Goal: Information Seeking & Learning: Learn about a topic

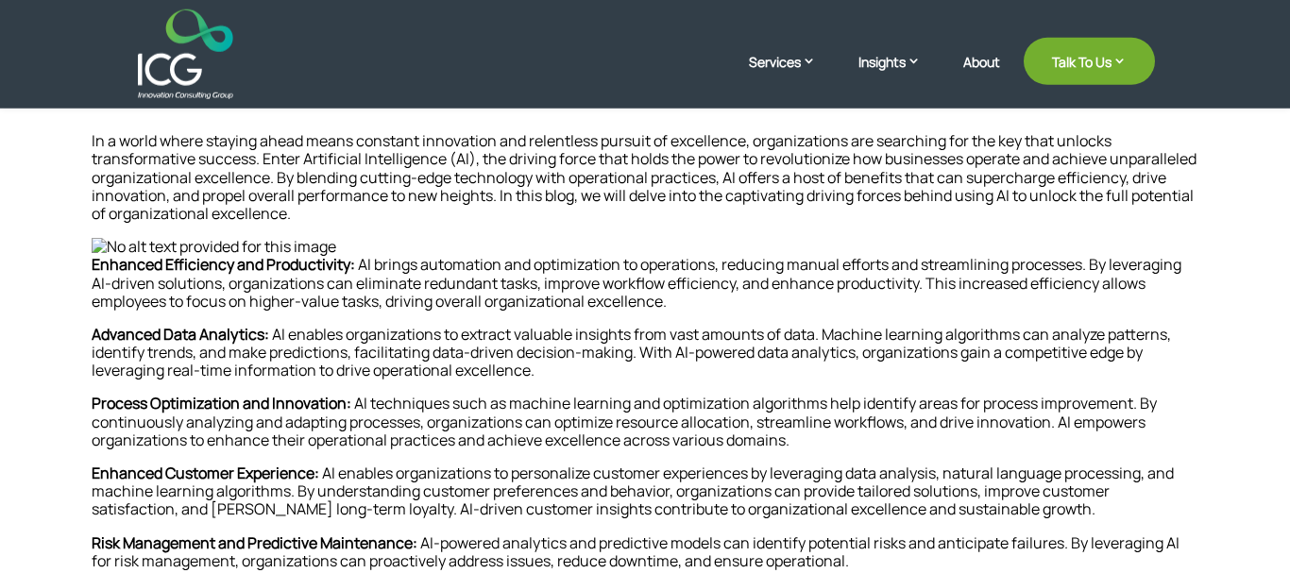
scroll to position [683, 0]
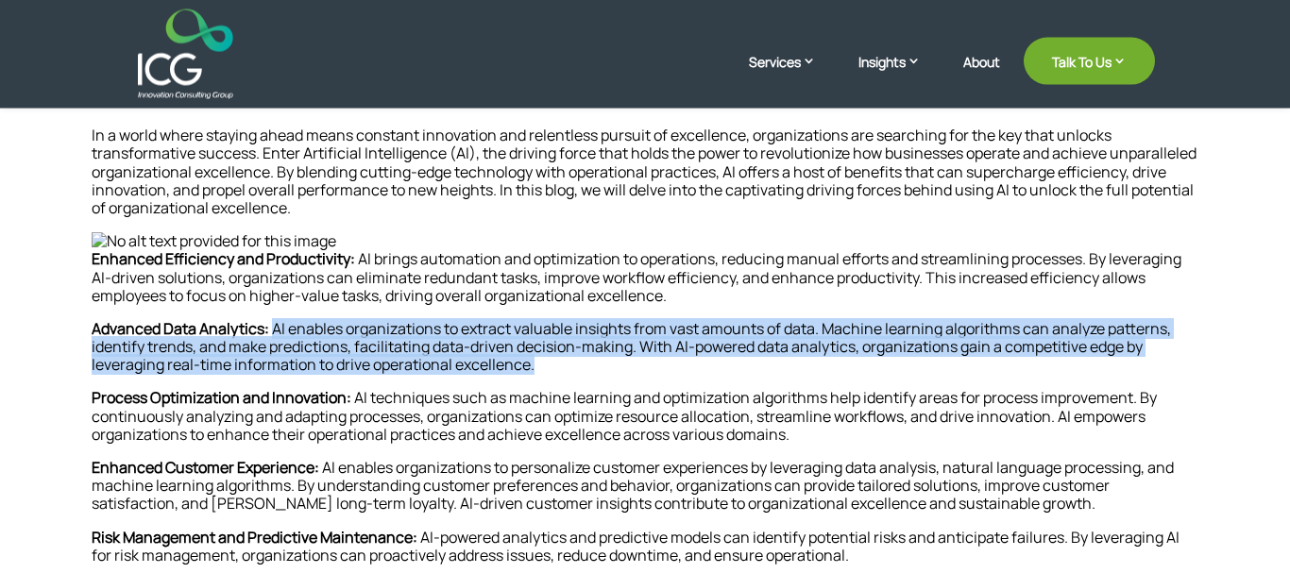
drag, startPoint x: 283, startPoint y: 326, endPoint x: 540, endPoint y: 361, distance: 259.2
click at [540, 361] on p "Advanced Data Analytics: AI enables organizations to extract valuable insights …" at bounding box center [645, 355] width 1106 height 70
copy p "AI enables organizations to extract valuable insights from vast amounts of data…"
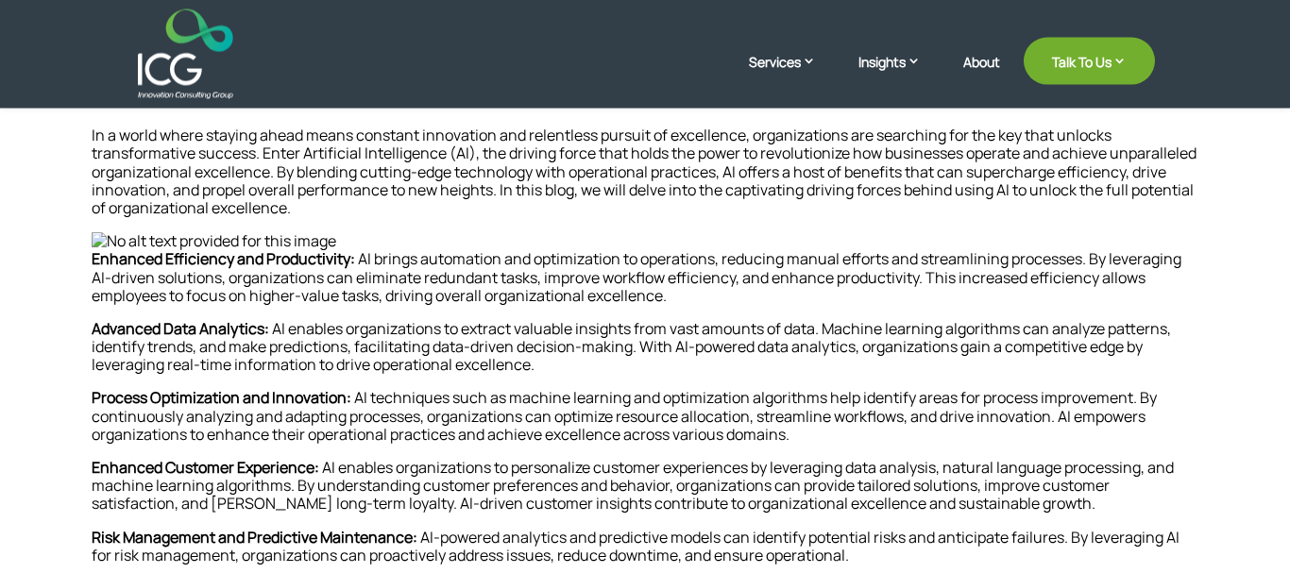
click at [248, 392] on strong "Process Optimization and Innovation:" at bounding box center [222, 397] width 260 height 21
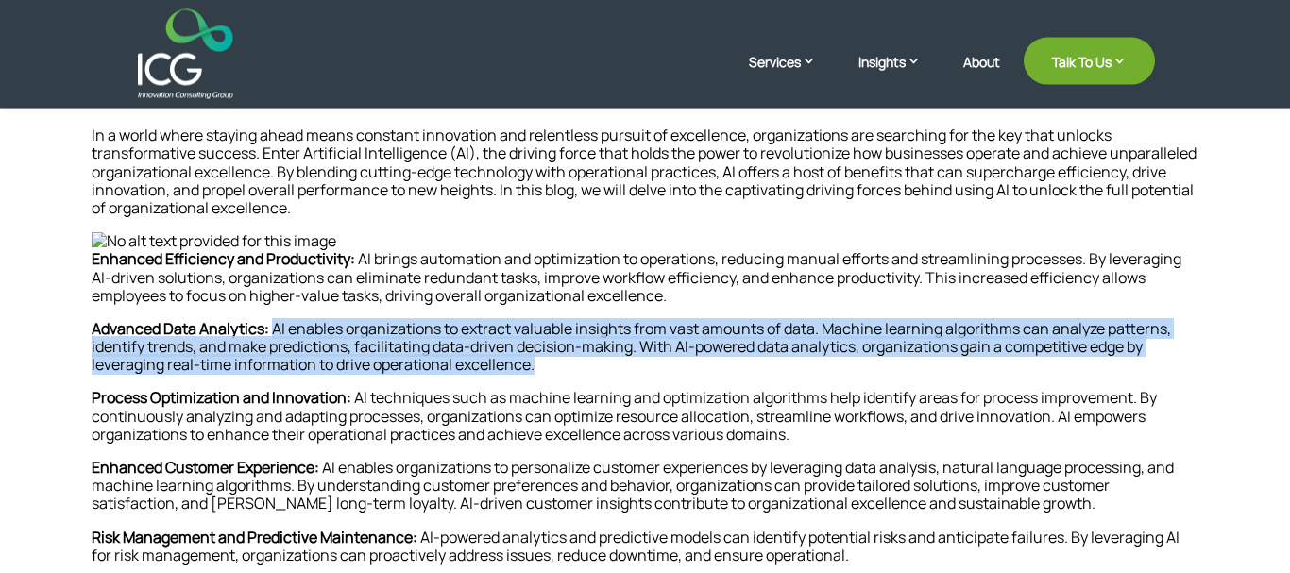
drag, startPoint x: 288, startPoint y: 330, endPoint x: 542, endPoint y: 365, distance: 256.3
click at [542, 365] on p "Advanced Data Analytics: AI enables organizations to extract valuable insights …" at bounding box center [645, 355] width 1106 height 70
copy p "AI enables organizations to extract valuable insights from vast amounts of data…"
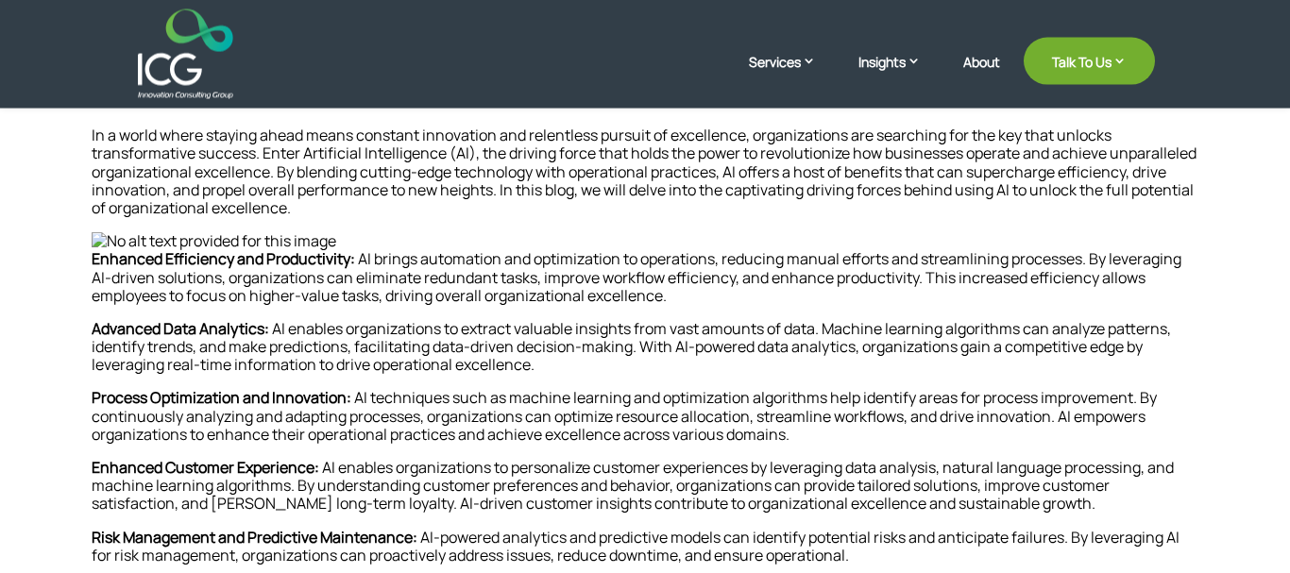
click at [267, 326] on strong "Advanced Data Analytics:" at bounding box center [180, 328] width 177 height 21
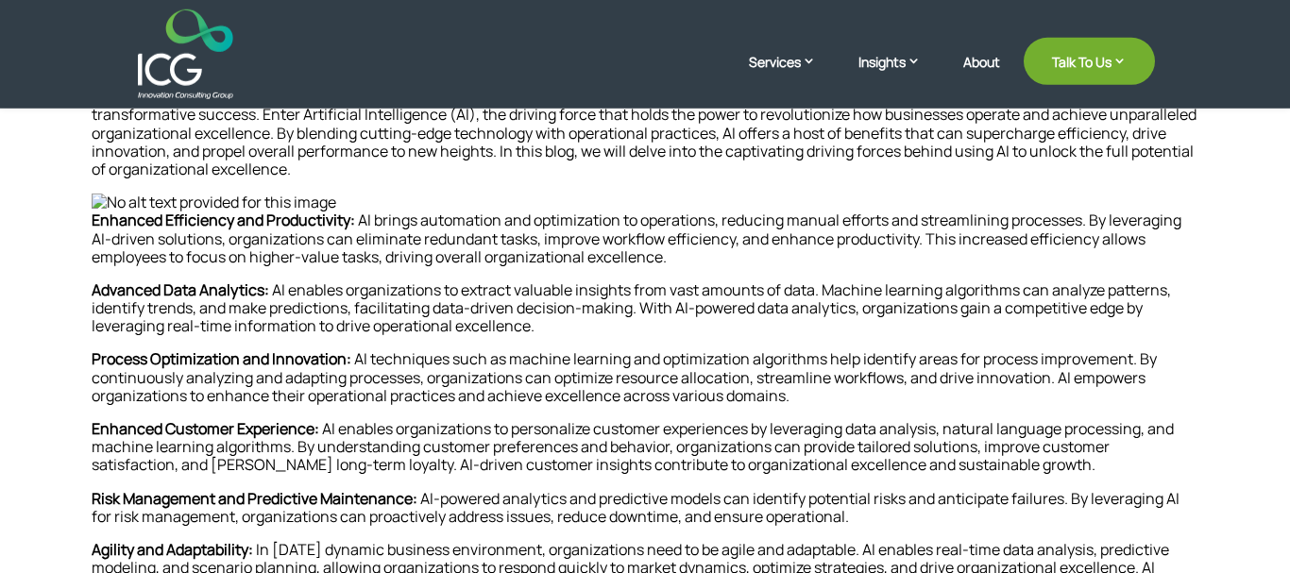
scroll to position [726, 0]
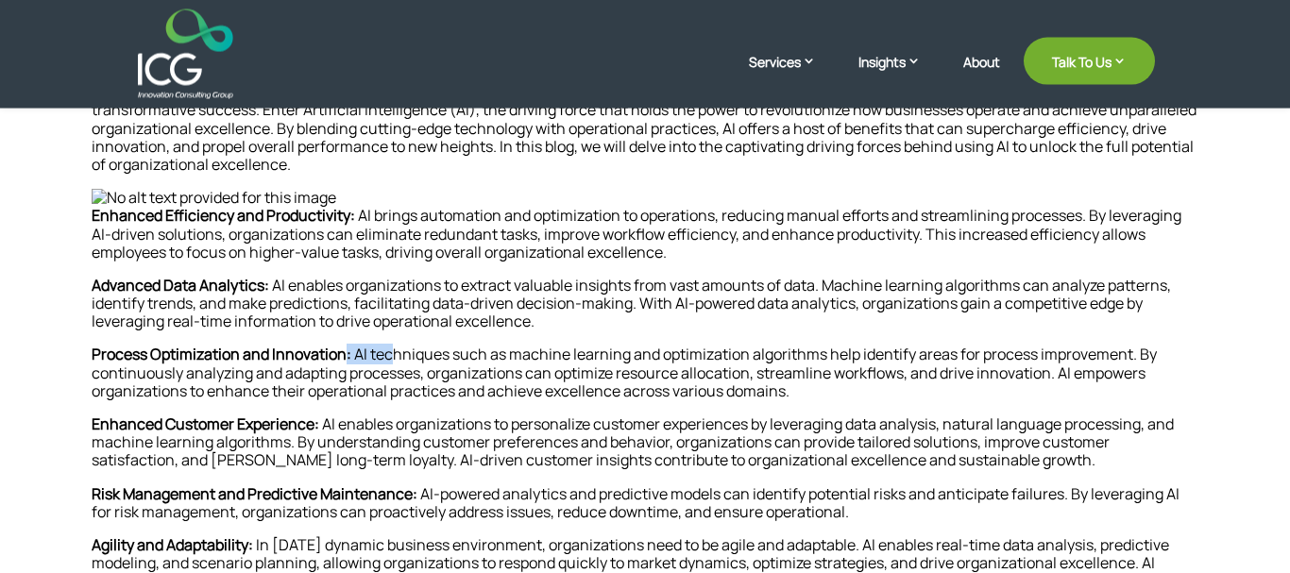
drag, startPoint x: 363, startPoint y: 352, endPoint x: 412, endPoint y: 349, distance: 48.2
click at [412, 349] on p "Process Optimization and Innovation: AI techniques such as machine learning and…" at bounding box center [645, 381] width 1106 height 70
click at [376, 350] on p "Process Optimization and Innovation: AI techniques such as machine learning and…" at bounding box center [645, 381] width 1106 height 70
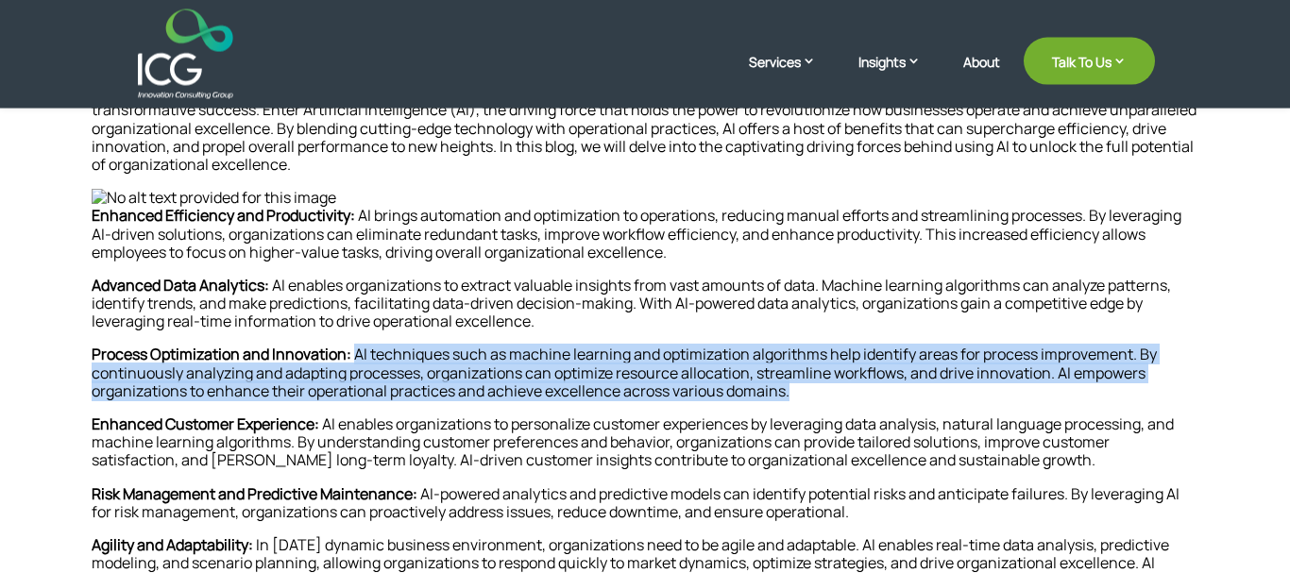
drag, startPoint x: 371, startPoint y: 350, endPoint x: 809, endPoint y: 392, distance: 440.0
click at [809, 392] on p "Process Optimization and Innovation: AI techniques such as machine learning and…" at bounding box center [645, 381] width 1106 height 70
copy p "AI techniques such as machine learning and optimization algorithms help identif…"
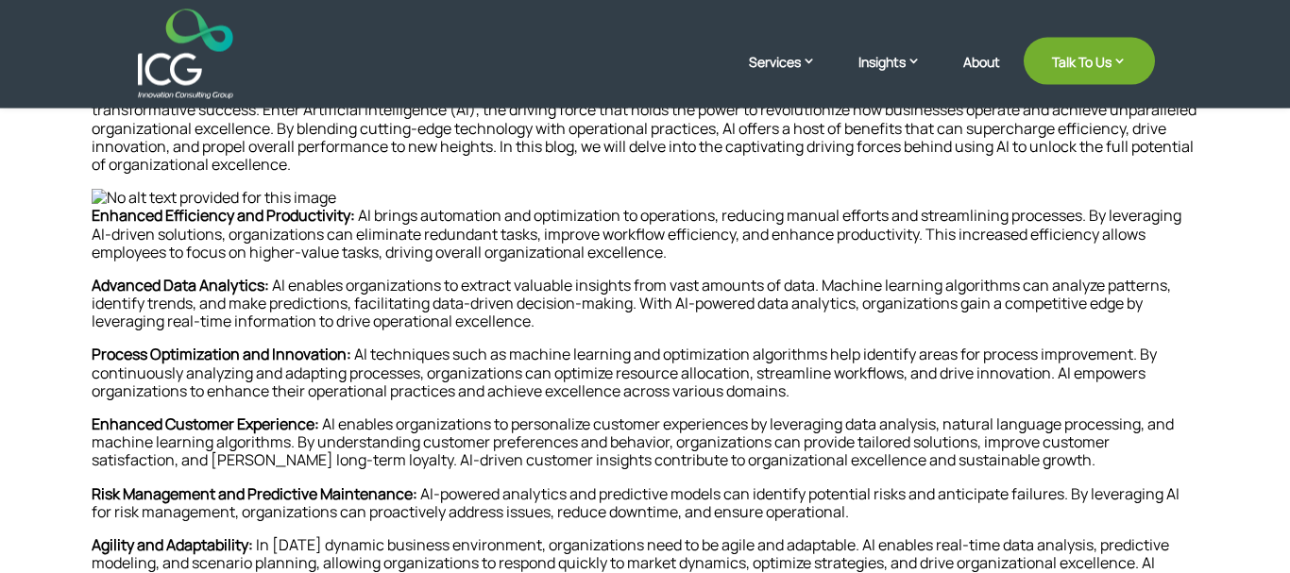
click at [253, 416] on strong "Enhanced Customer Experience:" at bounding box center [206, 424] width 228 height 21
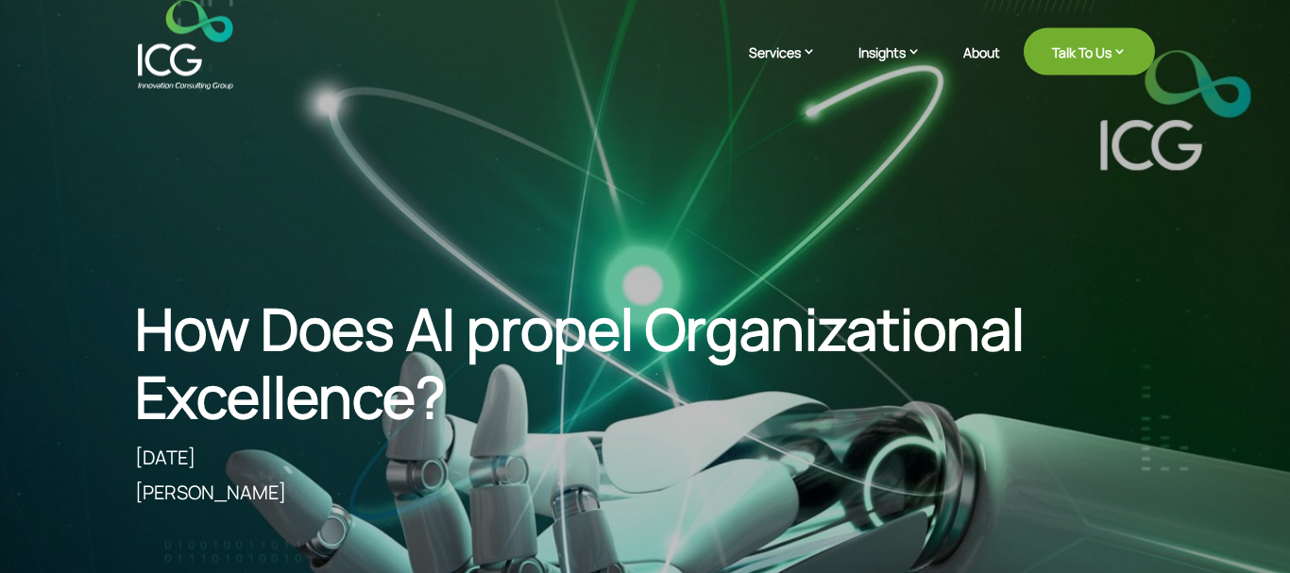
scroll to position [0, 0]
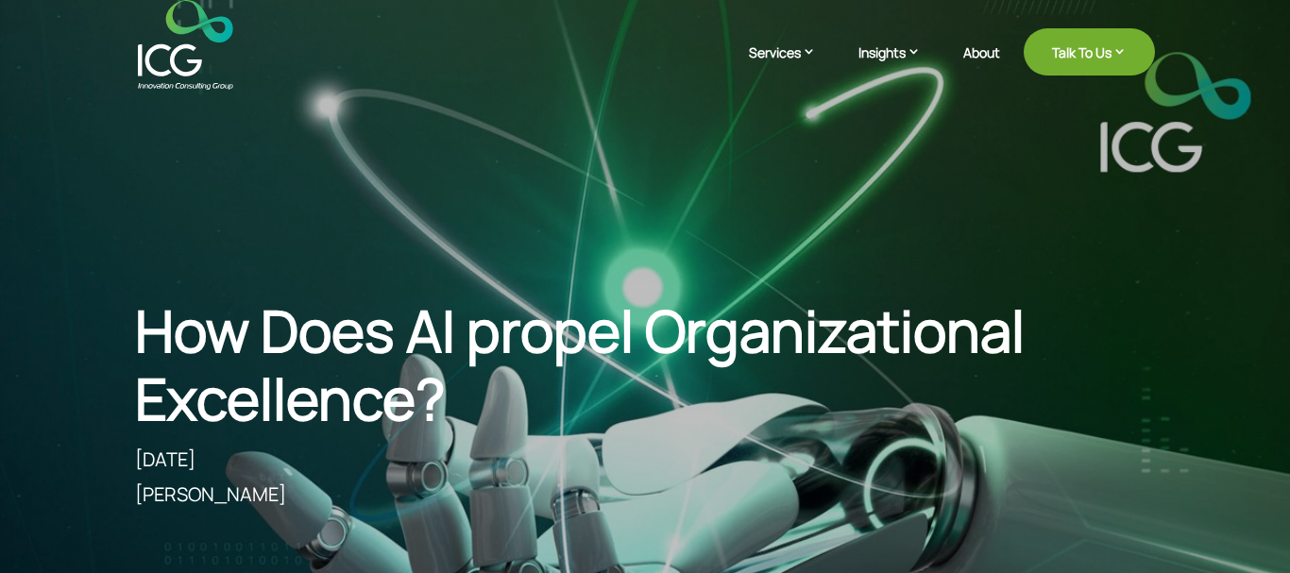
click at [198, 58] on img at bounding box center [185, 45] width 95 height 90
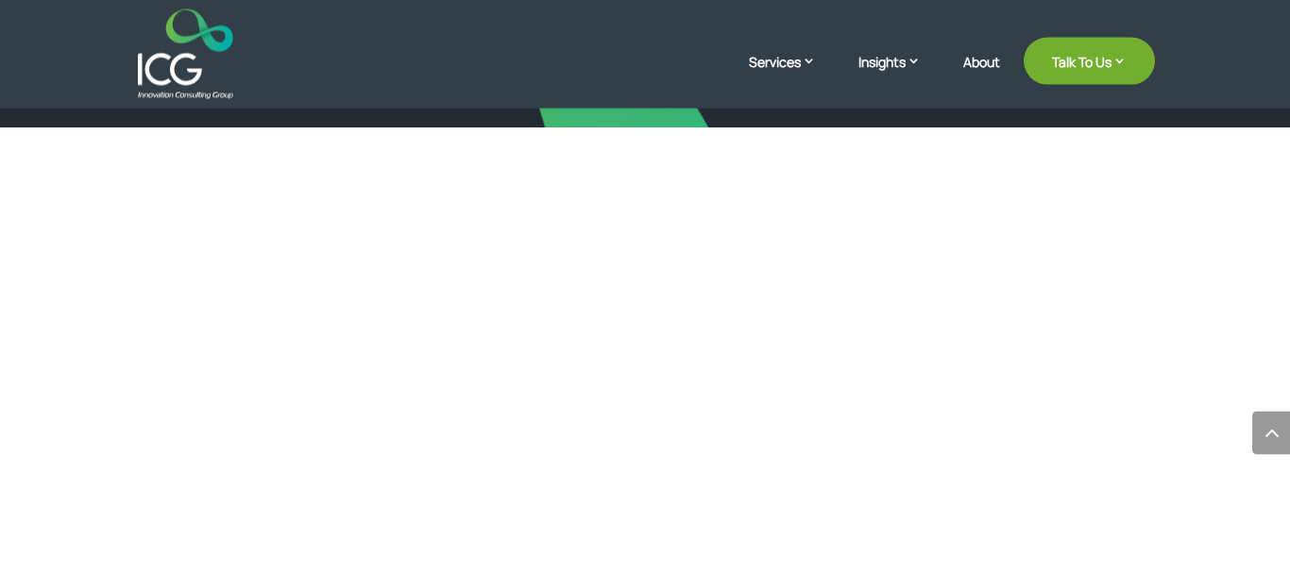
scroll to position [3680, 0]
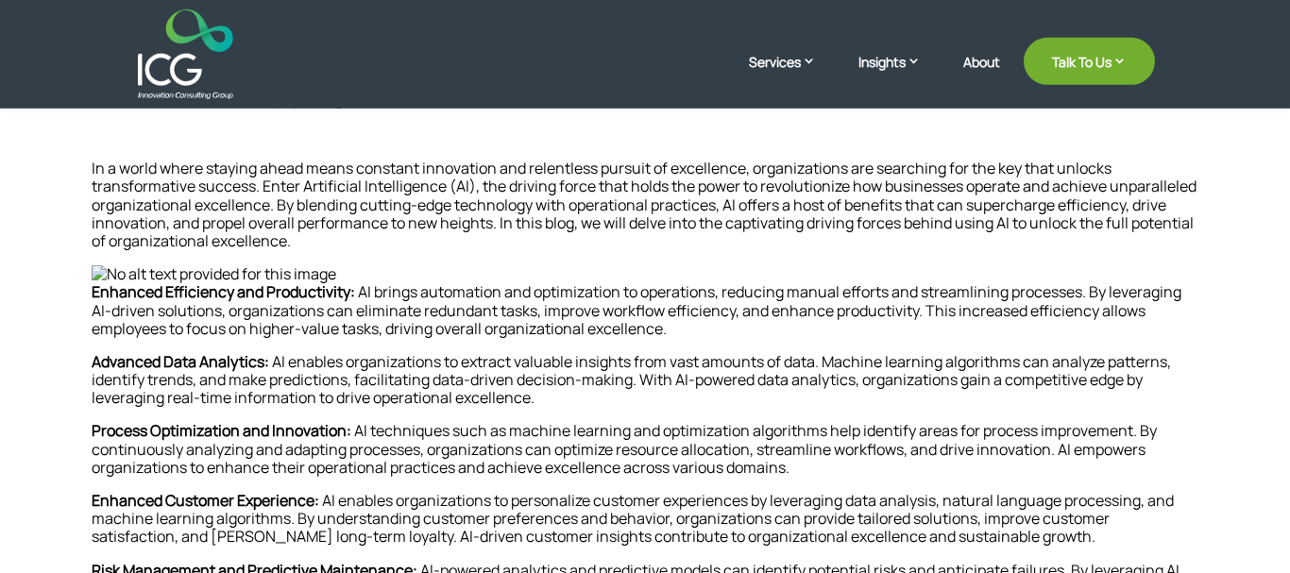
scroll to position [655, 0]
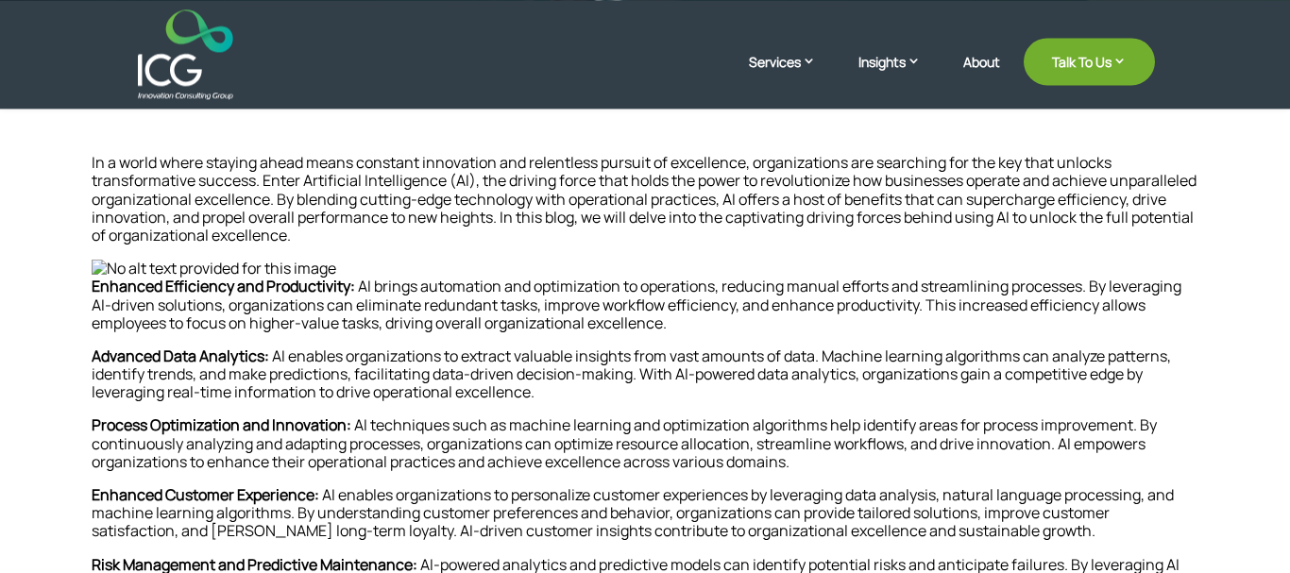
drag, startPoint x: 339, startPoint y: 496, endPoint x: 990, endPoint y: 535, distance: 652.6
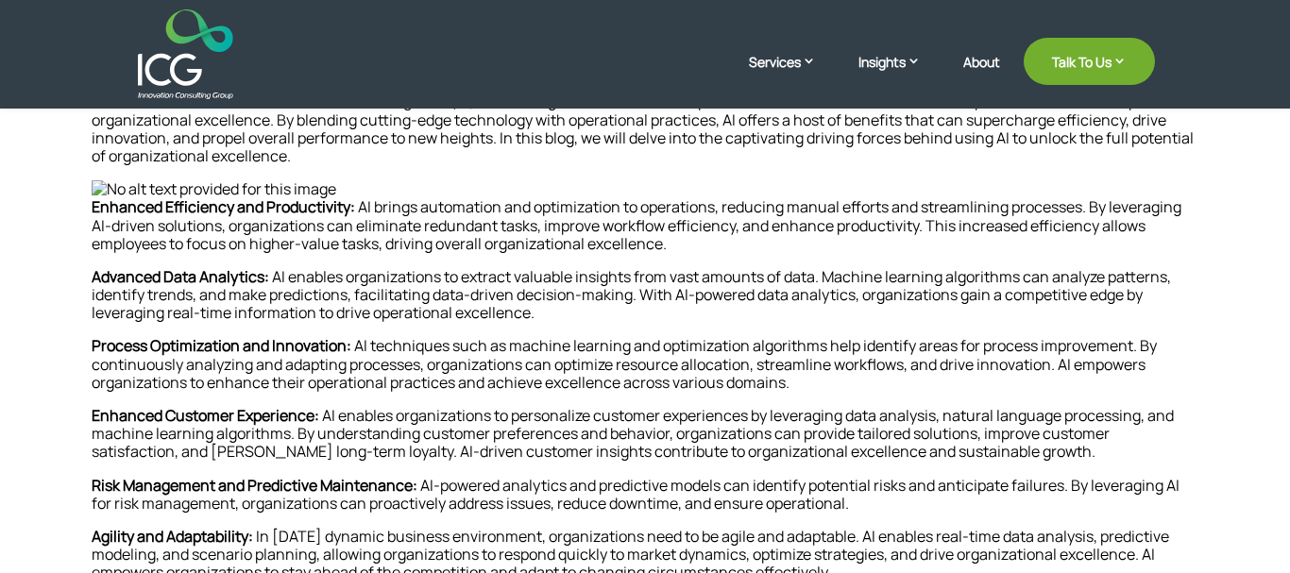
scroll to position [735, 0]
click at [966, 309] on p "Advanced Data Analytics: AI enables organizations to extract valuable insights …" at bounding box center [645, 302] width 1106 height 70
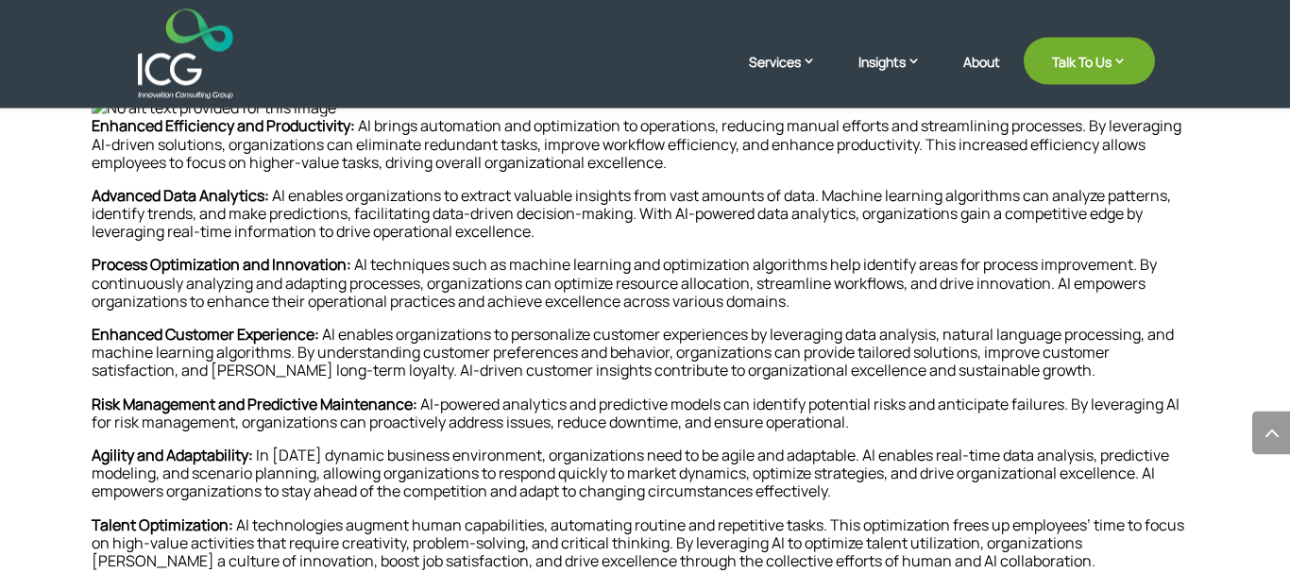
scroll to position [852, 0]
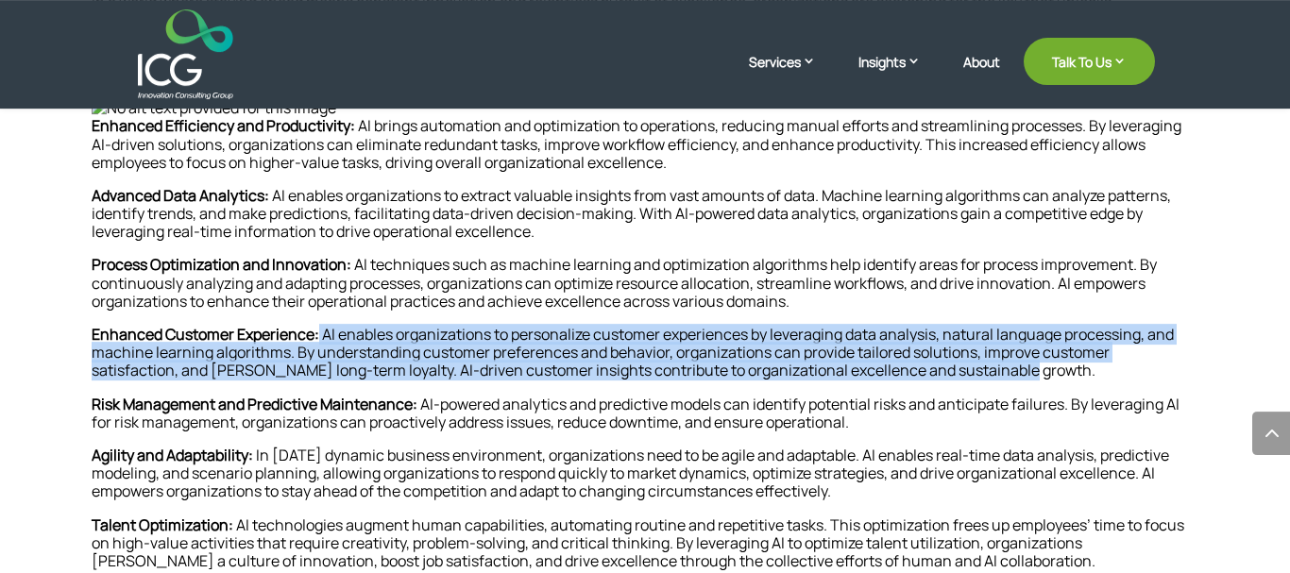
drag, startPoint x: 1012, startPoint y: 368, endPoint x: 330, endPoint y: 330, distance: 682.7
click at [330, 330] on p "Enhanced Customer Experience: AI enables organizations to personalize customer …" at bounding box center [645, 361] width 1106 height 70
copy p "AI enables organizations to personalize customer experiences by leveraging data…"
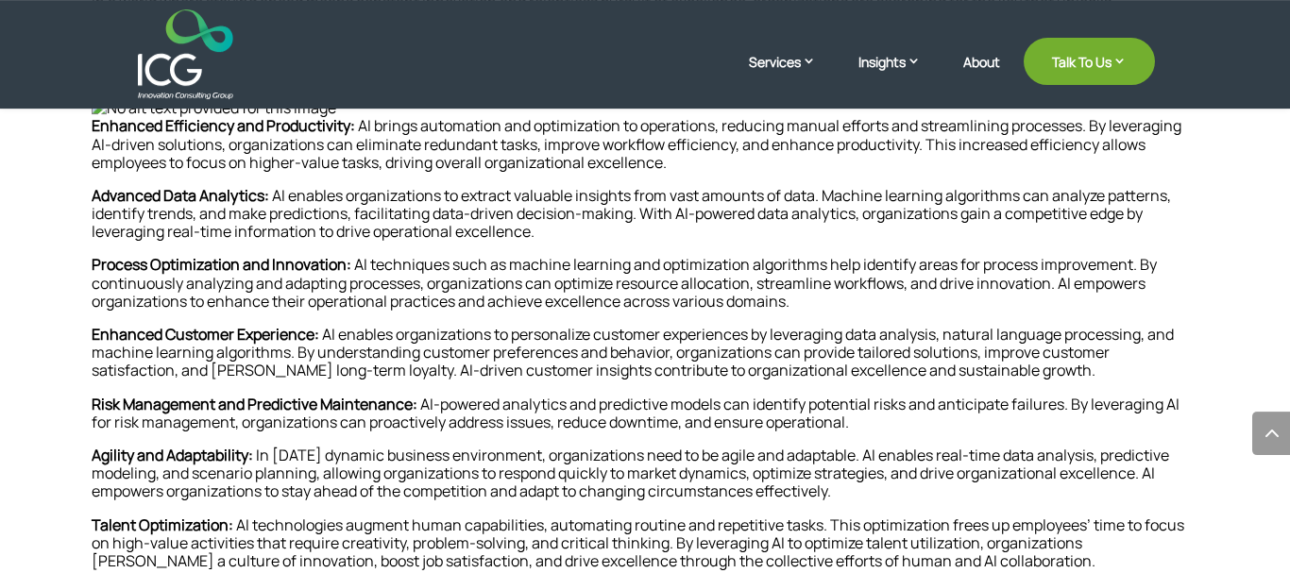
click at [227, 406] on strong "Risk Management and Predictive Maintenance:" at bounding box center [255, 404] width 326 height 21
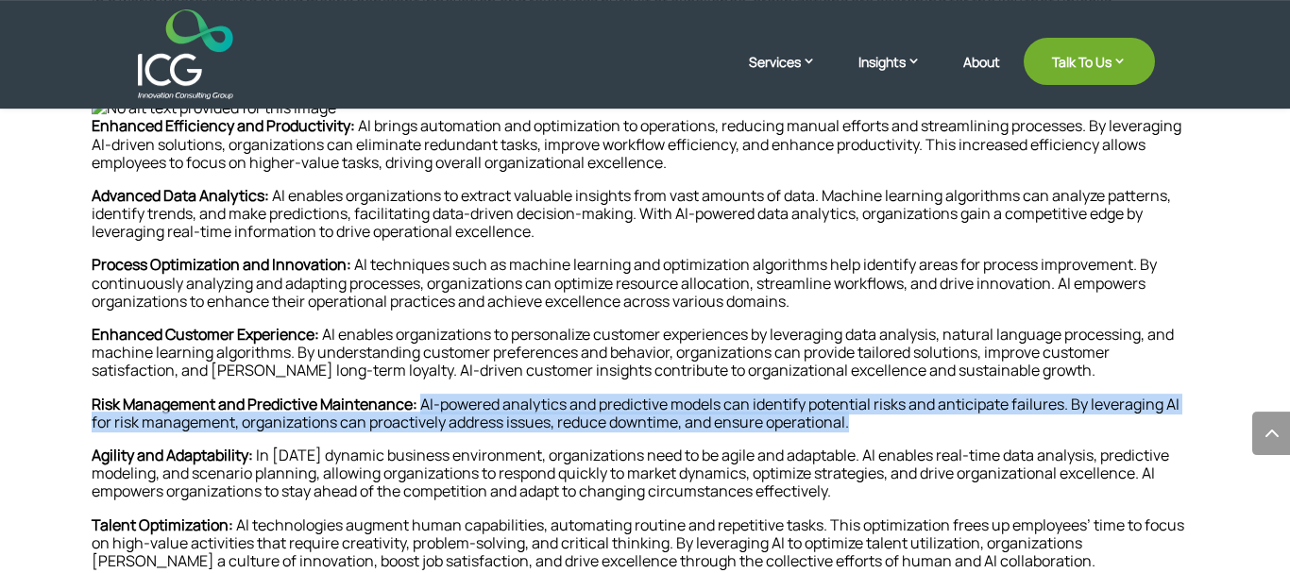
drag, startPoint x: 439, startPoint y: 407, endPoint x: 920, endPoint y: 417, distance: 480.6
click at [920, 417] on p "Risk Management and Predictive Maintenance: AI-powered analytics and predictive…" at bounding box center [645, 421] width 1106 height 51
copy p "AI-powered analytics and predictive models can identify potential risks and ant…"
click at [568, 401] on p "Risk Management and Predictive Maintenance: AI-powered analytics and predictive…" at bounding box center [645, 421] width 1106 height 51
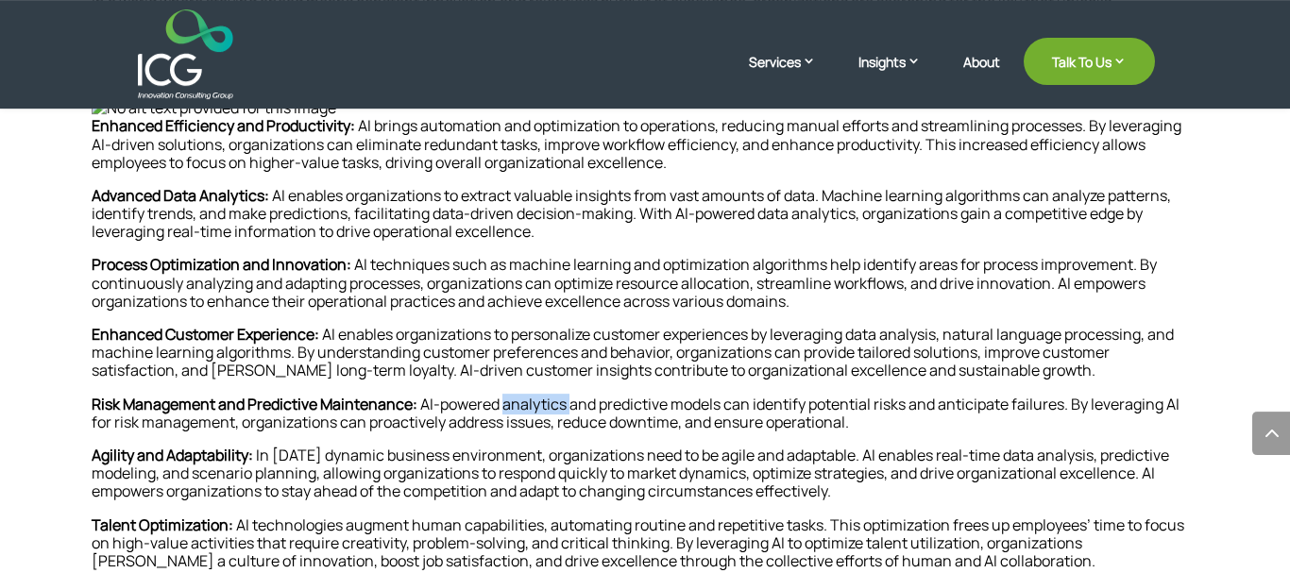
click at [568, 401] on p "Risk Management and Predictive Maintenance: AI-powered analytics and predictive…" at bounding box center [645, 421] width 1106 height 51
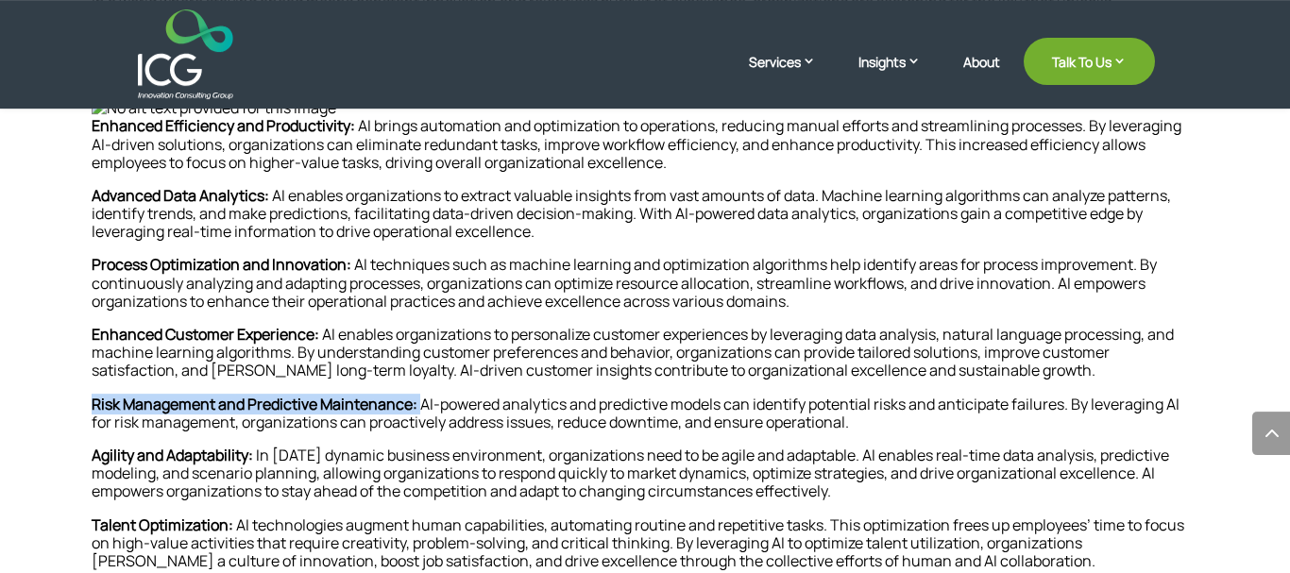
click at [568, 401] on p "Risk Management and Predictive Maintenance: AI-powered analytics and predictive…" at bounding box center [645, 421] width 1106 height 51
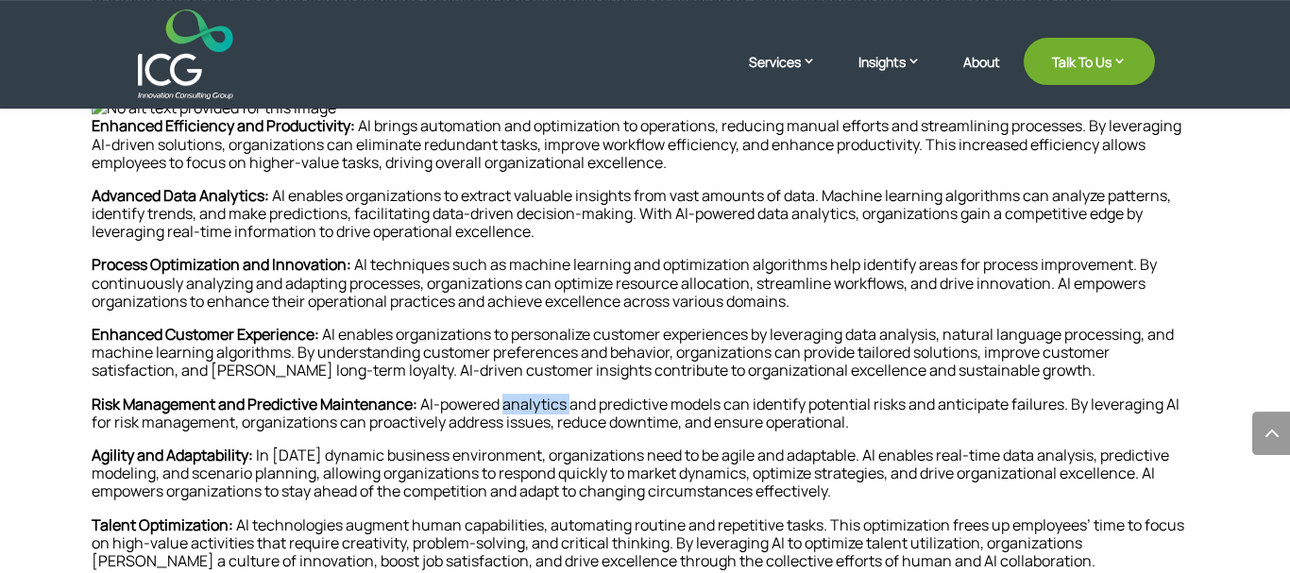
click at [568, 401] on p "Risk Management and Predictive Maintenance: AI-powered analytics and predictive…" at bounding box center [645, 421] width 1106 height 51
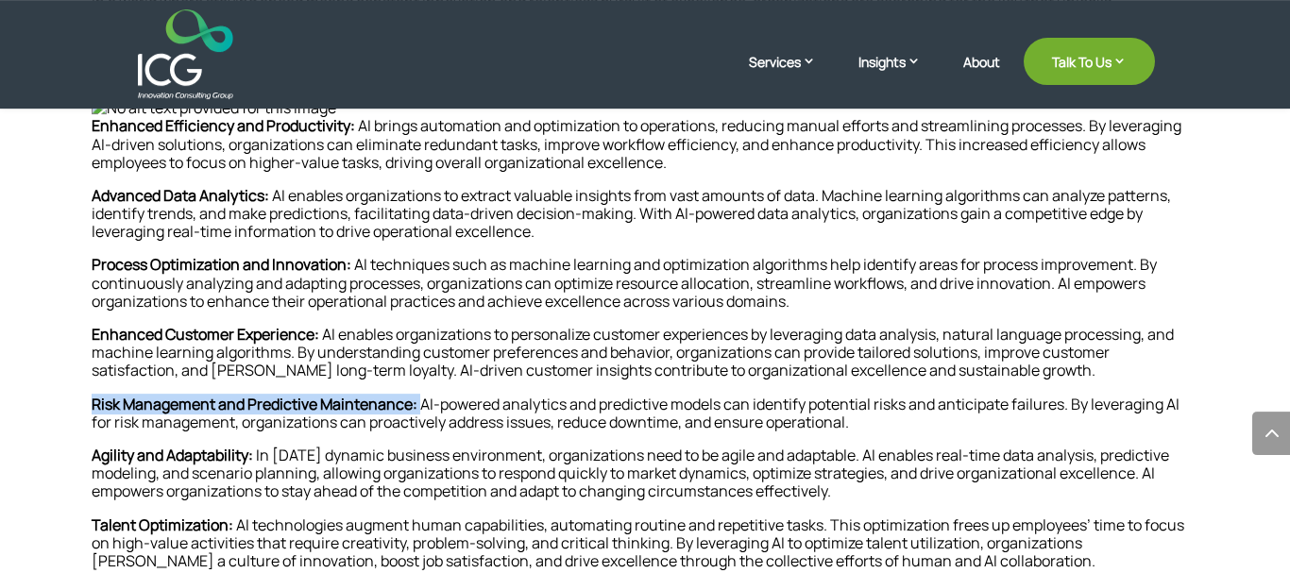
click at [568, 401] on p "Risk Management and Predictive Maintenance: AI-powered analytics and predictive…" at bounding box center [645, 421] width 1106 height 51
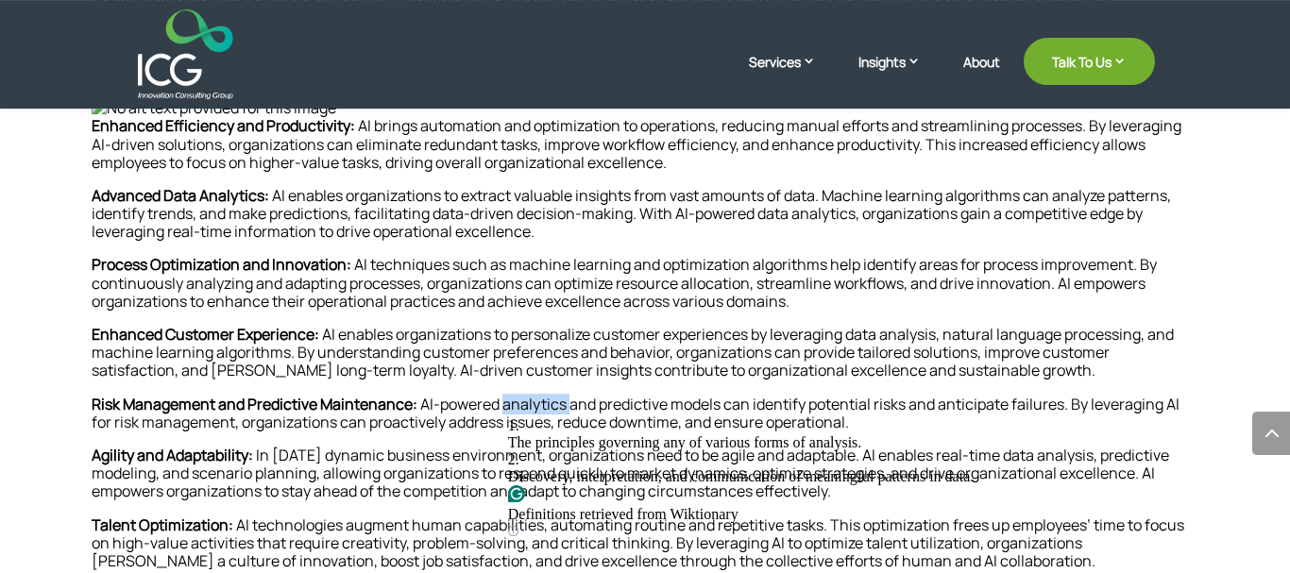
click at [568, 401] on p "Risk Management and Predictive Maintenance: AI-powered analytics and predictive…" at bounding box center [645, 421] width 1106 height 51
drag, startPoint x: 445, startPoint y: 408, endPoint x: 732, endPoint y: 425, distance: 287.5
click at [732, 425] on html "Services Enterprise Transformation Digital Strategy Digital Product Innovation …" at bounding box center [645, 528] width 1290 height 2761
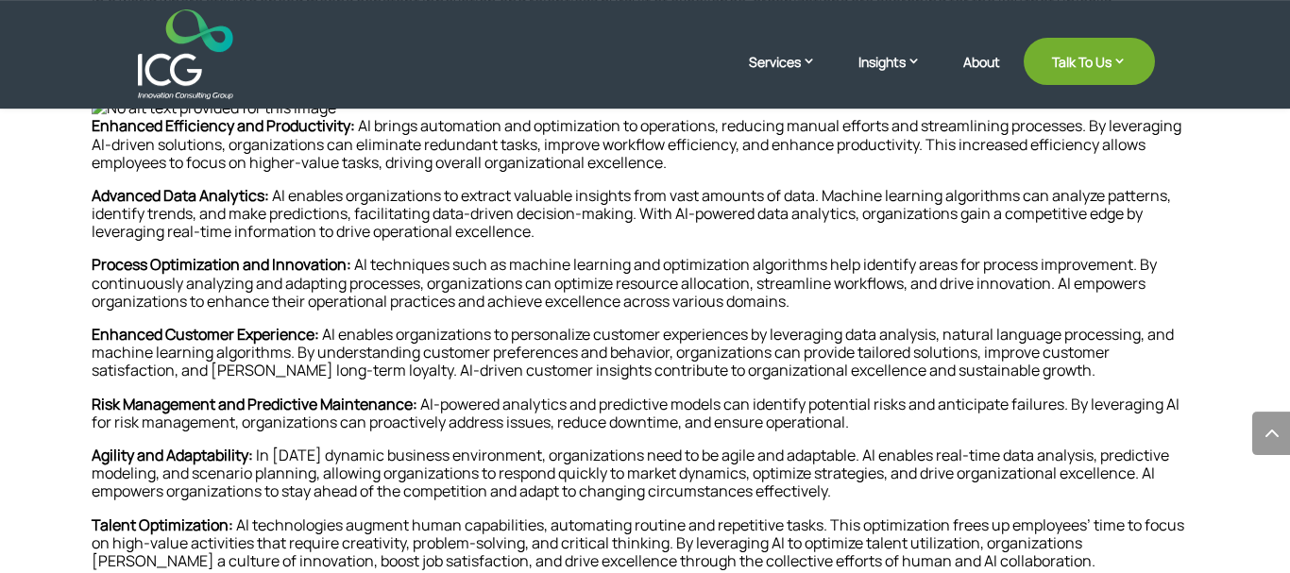
click at [674, 415] on p "Risk Management and Predictive Maintenance: AI-powered analytics and predictive…" at bounding box center [645, 421] width 1106 height 51
click at [844, 413] on p "Risk Management and Predictive Maintenance: AI-powered analytics and predictive…" at bounding box center [645, 421] width 1106 height 51
click at [884, 429] on p "Risk Management and Predictive Maintenance: AI-powered analytics and predictive…" at bounding box center [645, 421] width 1106 height 51
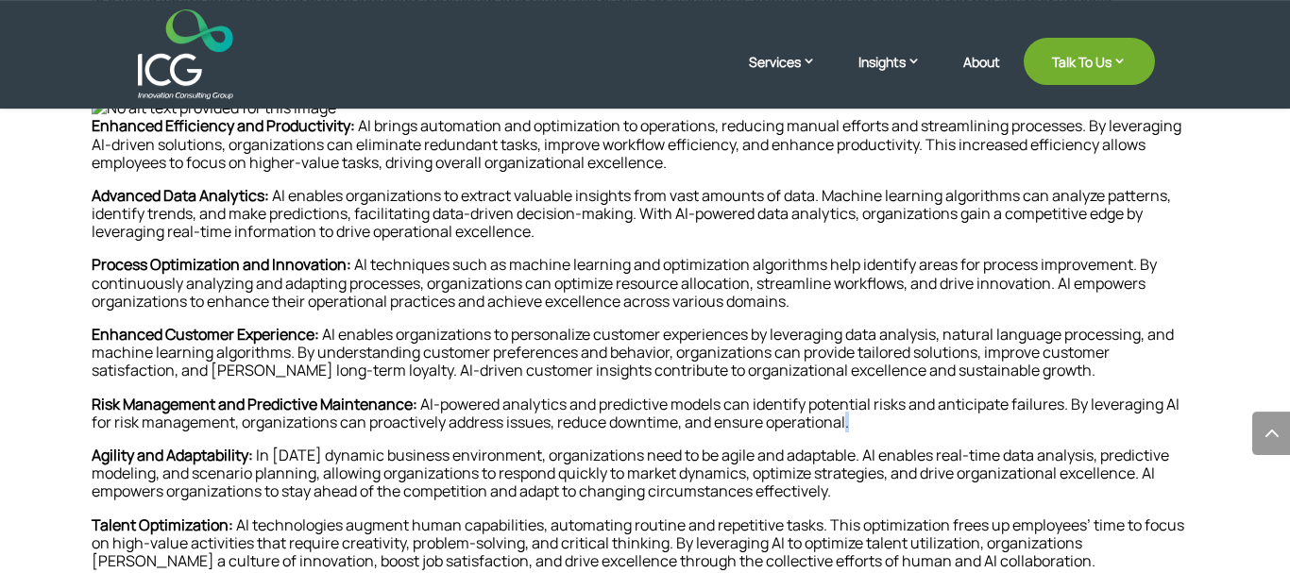
click at [884, 429] on p "Risk Management and Predictive Maintenance: AI-powered analytics and predictive…" at bounding box center [645, 421] width 1106 height 51
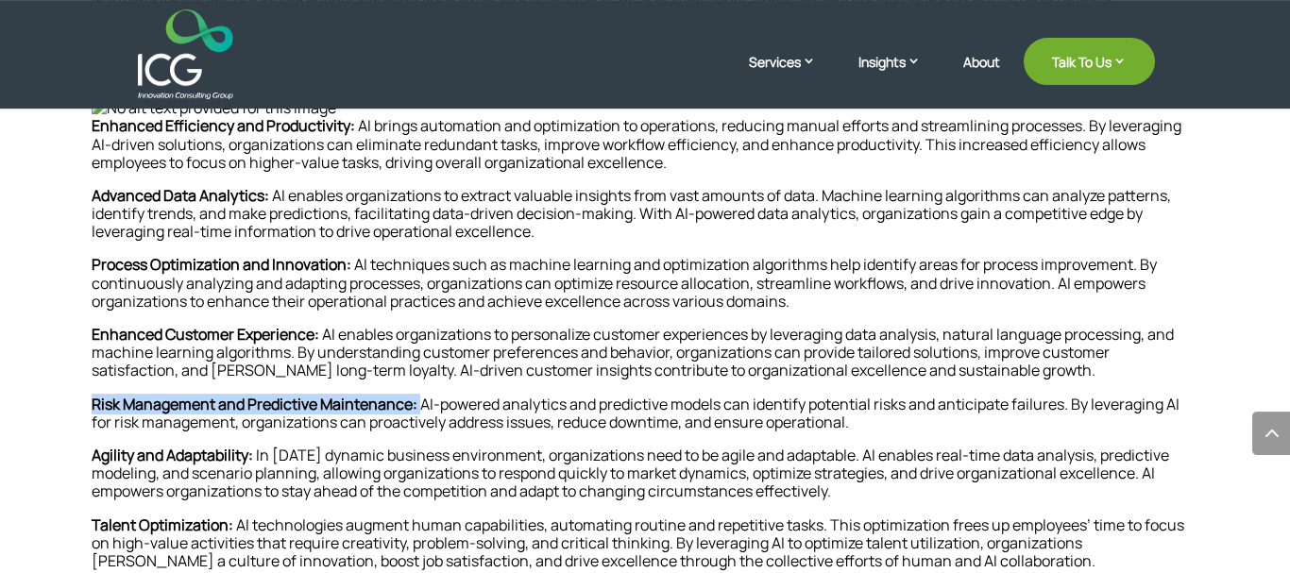
click at [884, 429] on p "Risk Management and Predictive Maintenance: AI-powered analytics and predictive…" at bounding box center [645, 421] width 1106 height 51
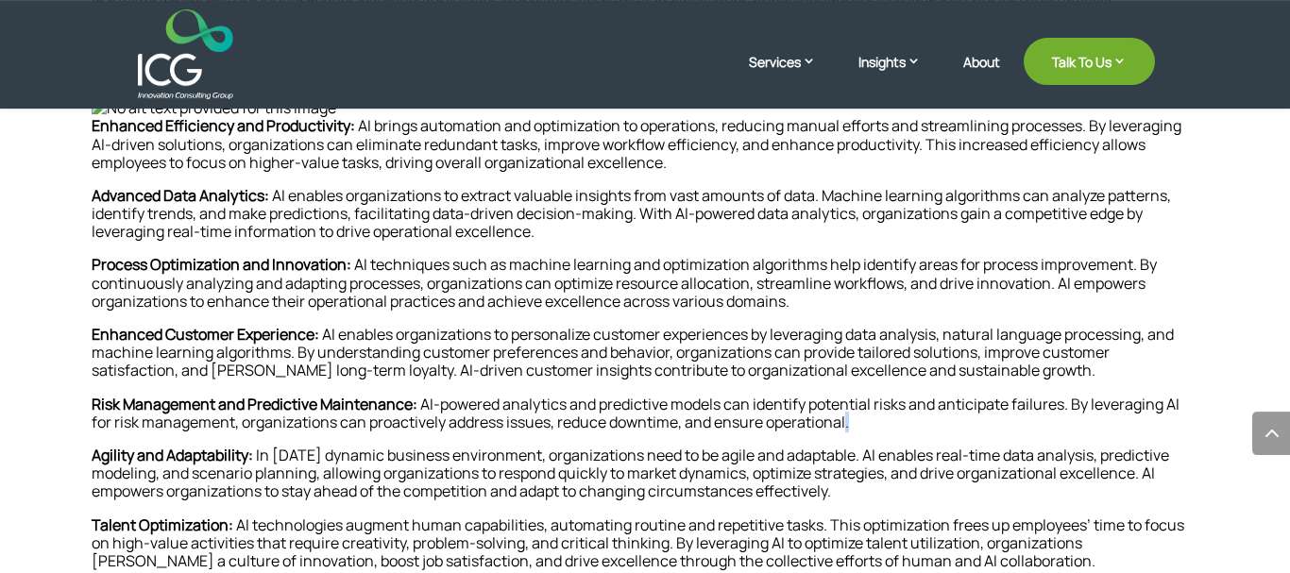
click at [884, 429] on p "Risk Management and Predictive Maintenance: AI-powered analytics and predictive…" at bounding box center [645, 421] width 1106 height 51
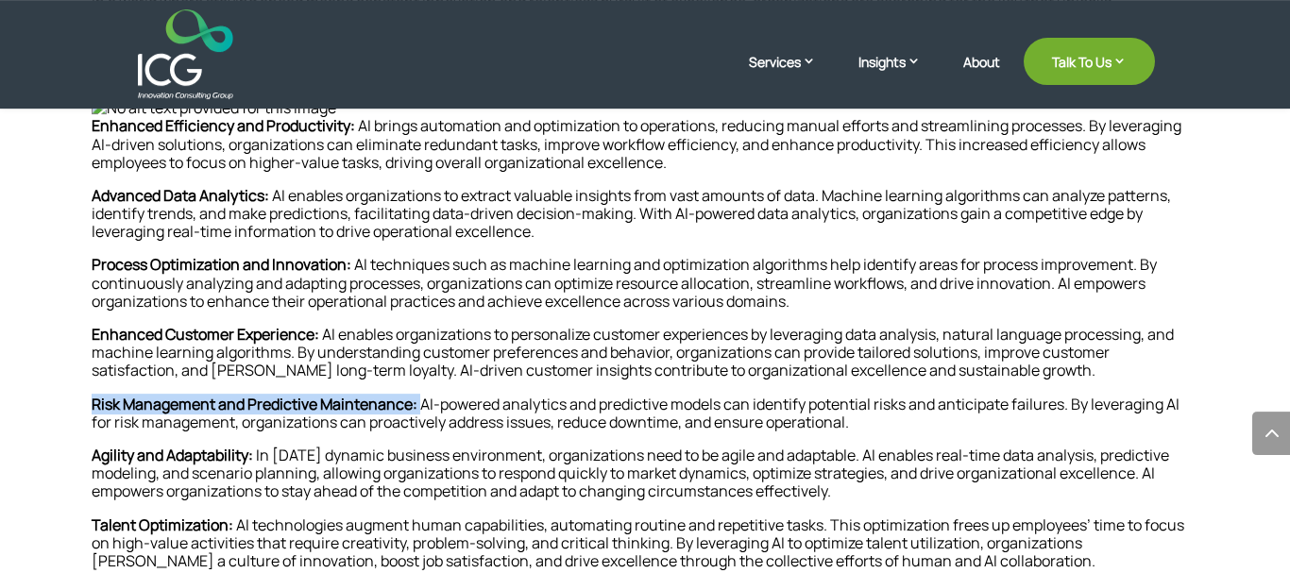
click at [884, 429] on p "Risk Management and Predictive Maintenance: AI-powered analytics and predictive…" at bounding box center [645, 421] width 1106 height 51
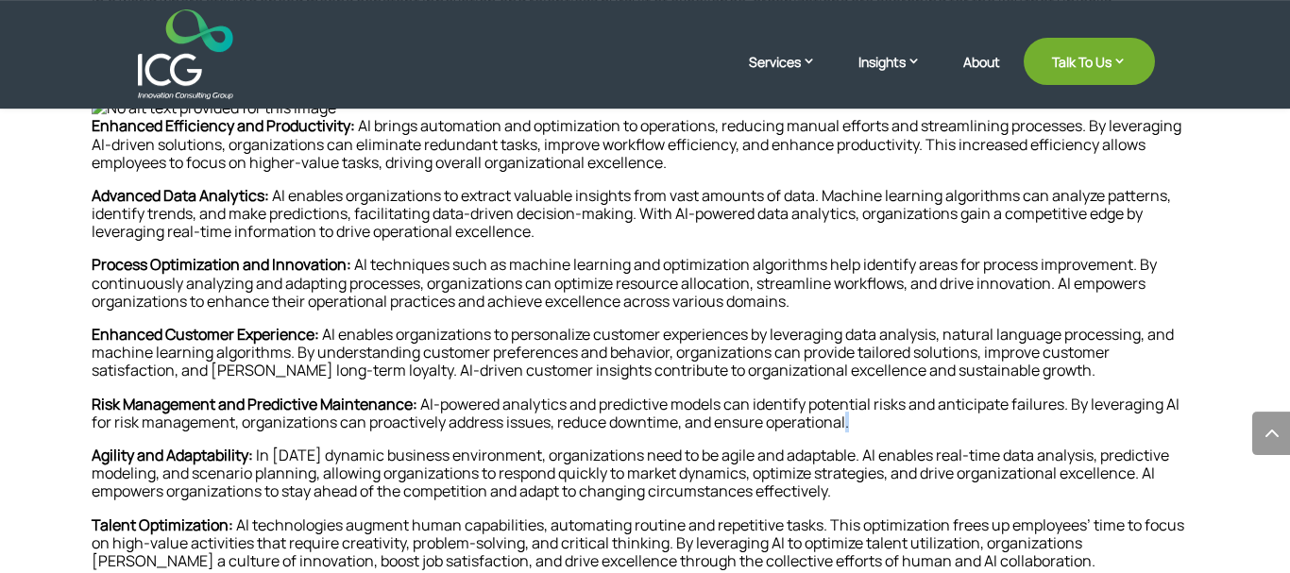
click at [884, 429] on p "Risk Management and Predictive Maintenance: AI-powered analytics and predictive…" at bounding box center [645, 421] width 1106 height 51
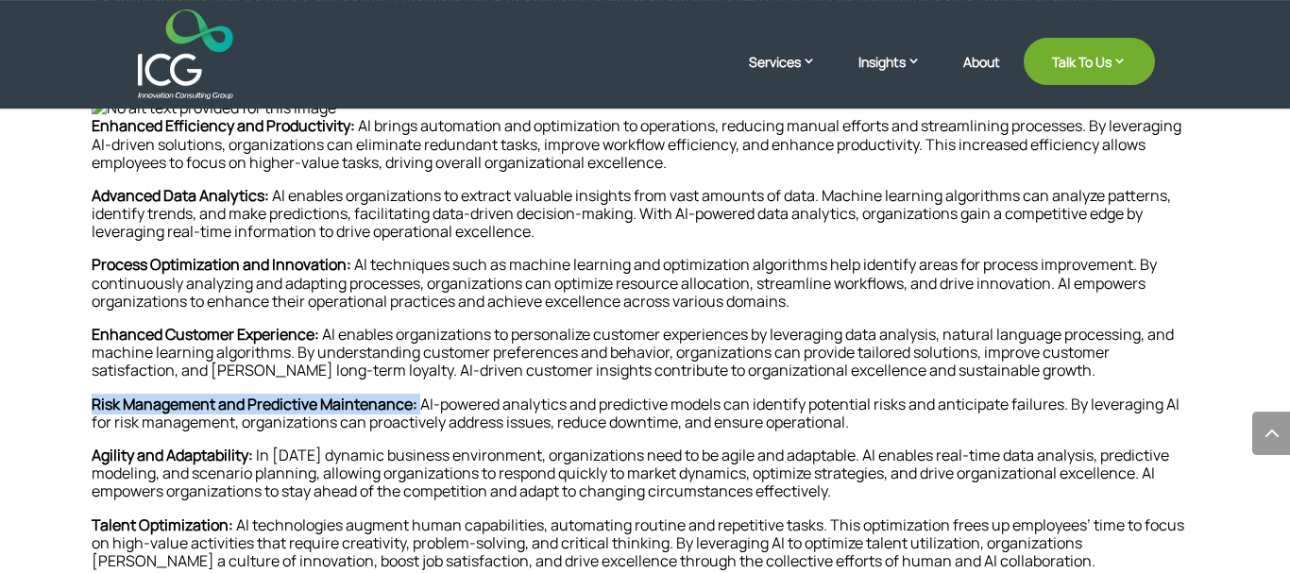
click at [884, 429] on p "Risk Management and Predictive Maintenance: AI-powered analytics and predictive…" at bounding box center [645, 421] width 1106 height 51
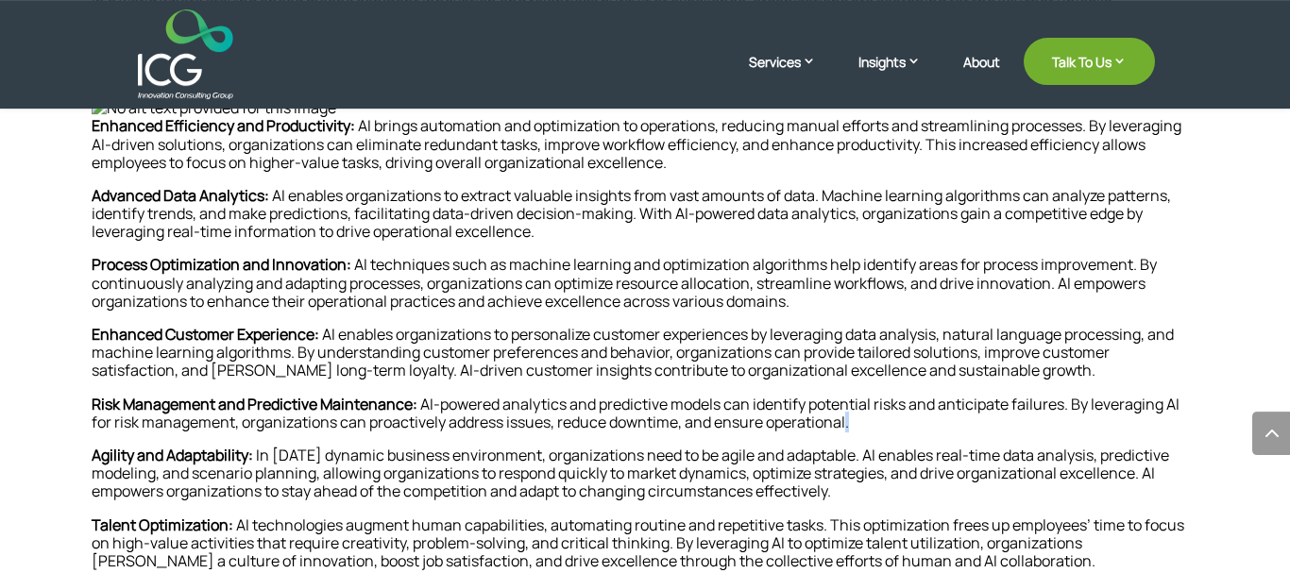
click at [884, 429] on p "Risk Management and Predictive Maintenance: AI-powered analytics and predictive…" at bounding box center [645, 421] width 1106 height 51
click at [920, 416] on p "Risk Management and Predictive Maintenance: AI-powered analytics and predictive…" at bounding box center [645, 421] width 1106 height 51
click at [858, 415] on p "Risk Management and Predictive Maintenance: AI-powered analytics and predictive…" at bounding box center [645, 421] width 1106 height 51
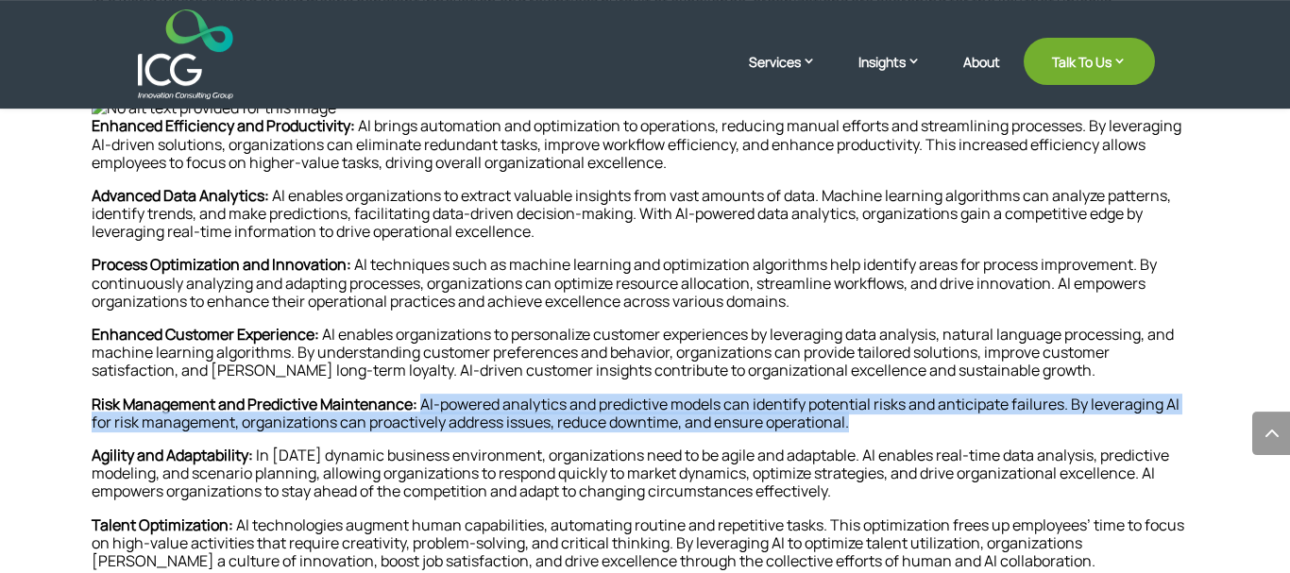
drag, startPoint x: 873, startPoint y: 428, endPoint x: 441, endPoint y: 408, distance: 432.8
click at [441, 408] on p "Risk Management and Predictive Maintenance: AI-powered analytics and predictive…" at bounding box center [645, 421] width 1106 height 51
copy p "AI-powered analytics and predictive models can identify potential risks and ant…"
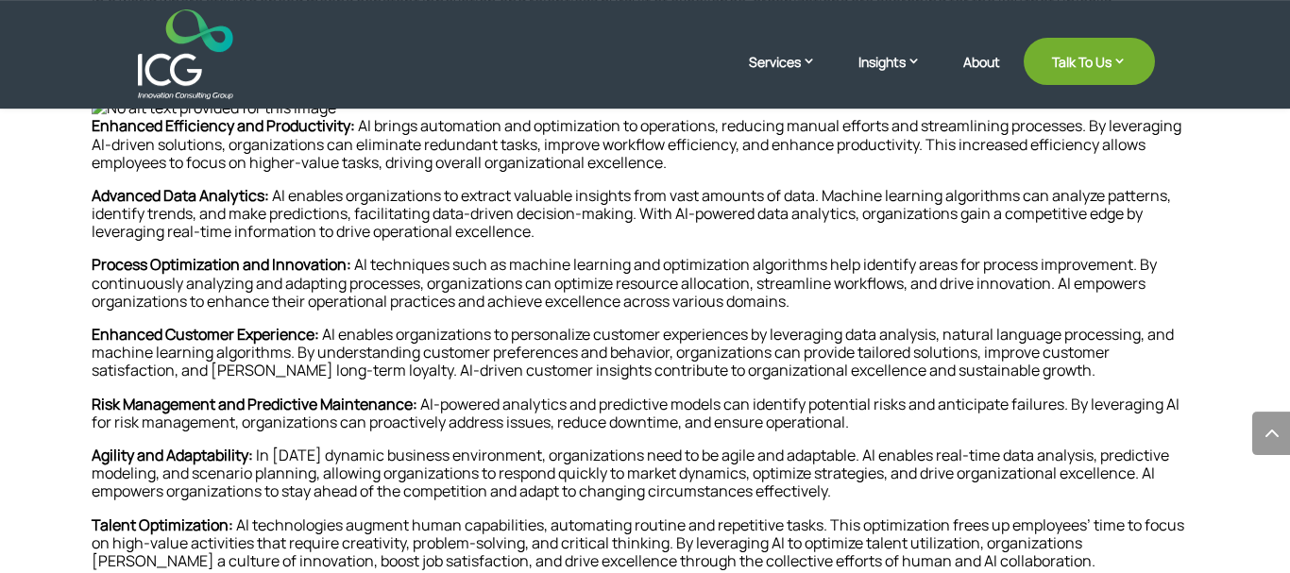
click at [241, 452] on strong "Agility and Adaptability:" at bounding box center [172, 455] width 161 height 21
drag, startPoint x: 270, startPoint y: 450, endPoint x: 888, endPoint y: 508, distance: 621.0
click at [888, 508] on p "Agility and Adaptability: In today’s dynamic business environment, organization…" at bounding box center [645, 482] width 1106 height 70
copy p "In [DATE] dynamic business environment, organizations need to be agile and adap…"
click at [231, 172] on p "Enhanced Efficiency and Productivity: AI brings automation and optimization to …" at bounding box center [645, 152] width 1106 height 70
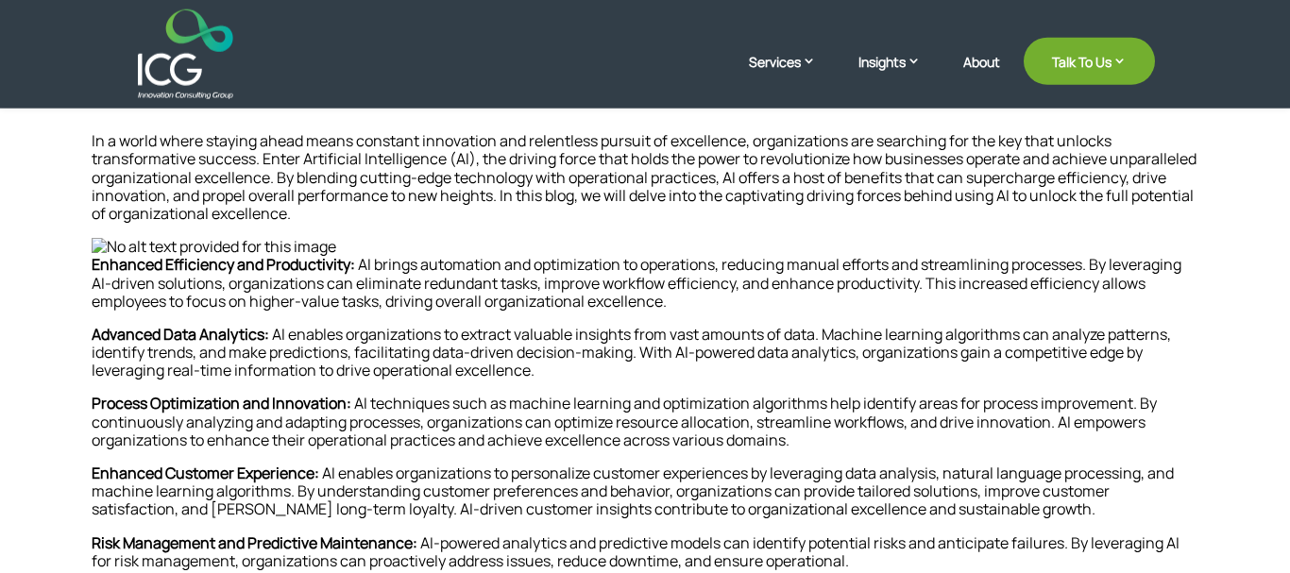
scroll to position [691, 0]
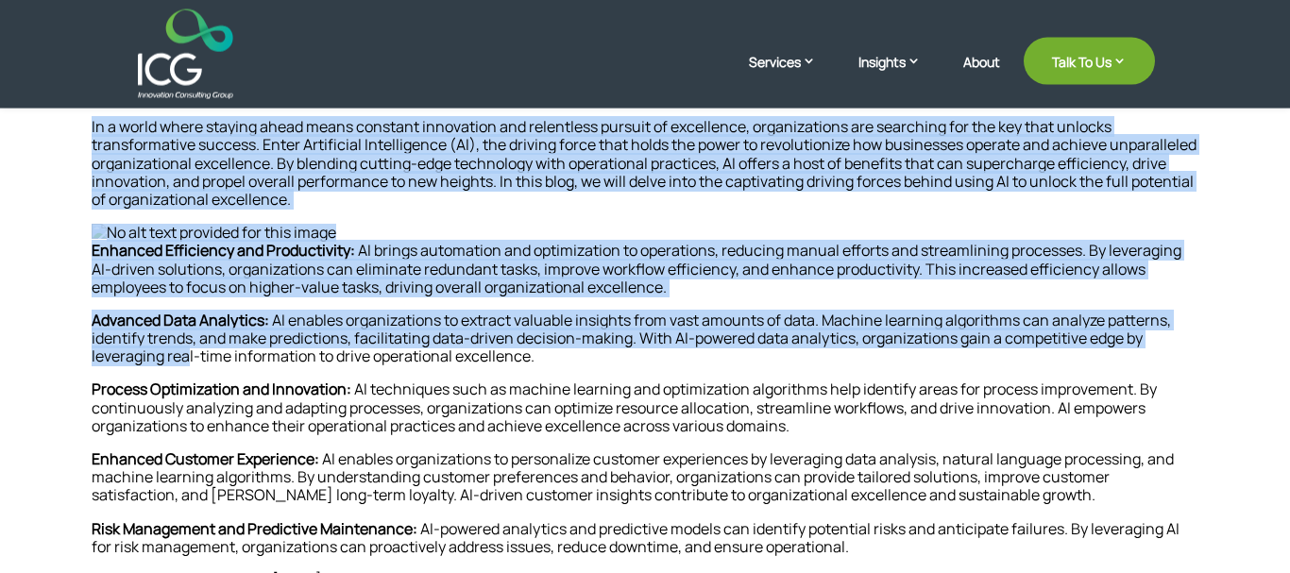
drag, startPoint x: 91, startPoint y: 247, endPoint x: 190, endPoint y: 363, distance: 152.0
click at [190, 363] on div "Home » How Does AI propel Organizational Excellence? In a world where staying a…" at bounding box center [645, 539] width 1290 height 1038
click at [190, 363] on p "Advanced Data Analytics: AI enables organizations to extract valuable insights …" at bounding box center [645, 347] width 1106 height 70
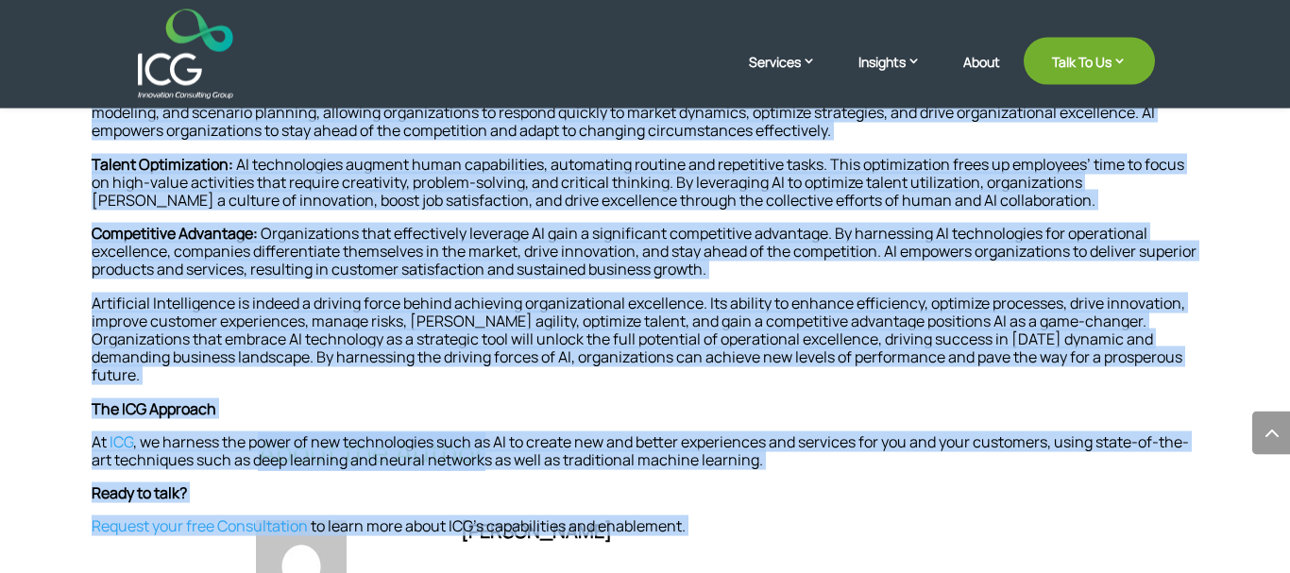
scroll to position [1414, 0]
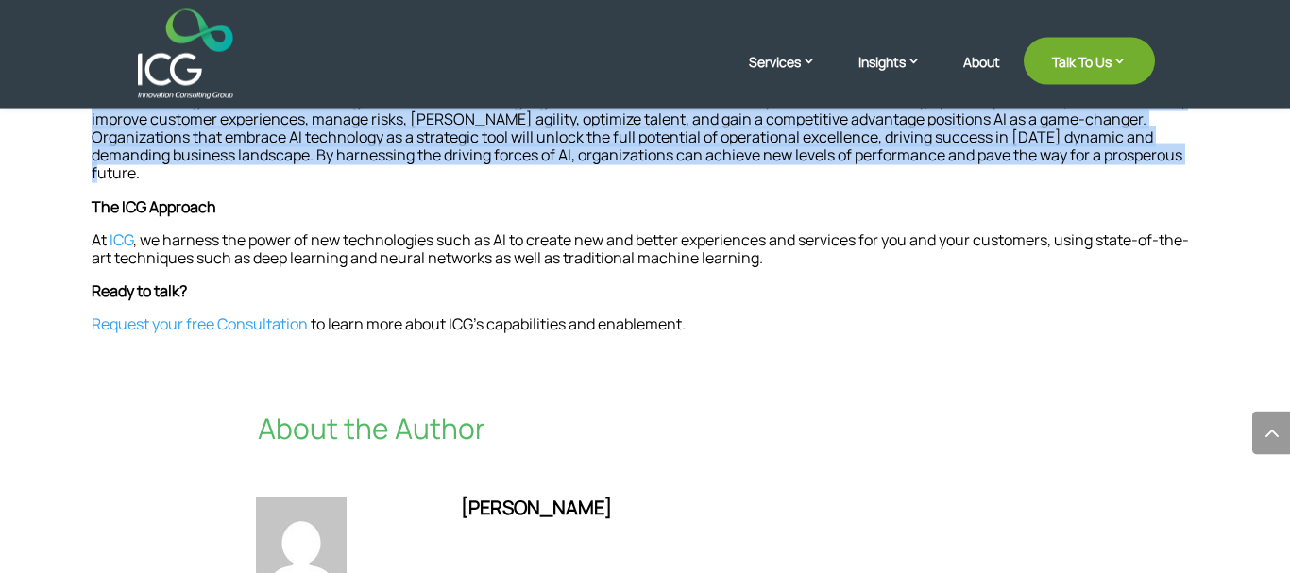
drag, startPoint x: 95, startPoint y: 245, endPoint x: 1185, endPoint y: 155, distance: 1093.1
copy div "Enhanced Efficiency and Productivity: AI brings automation and optimization to …"
click at [1143, 173] on p "Artificial Intelligence is indeed a driving force behind achieving organization…" at bounding box center [645, 146] width 1106 height 106
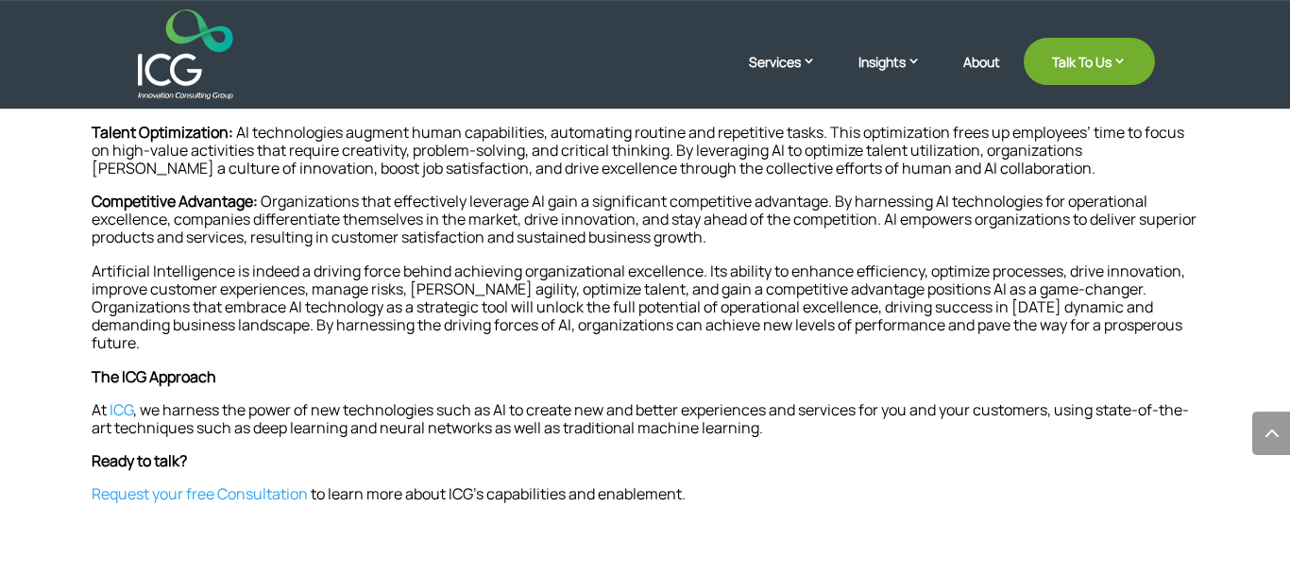
scroll to position [1236, 0]
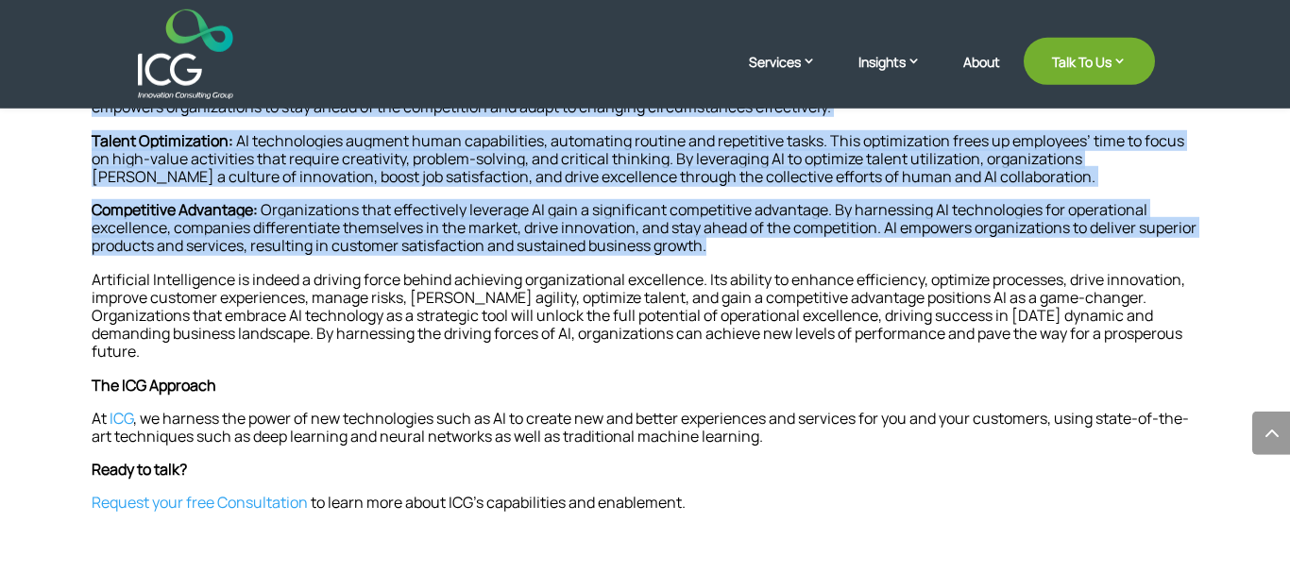
drag, startPoint x: 770, startPoint y: 251, endPoint x: 83, endPoint y: 165, distance: 692.6
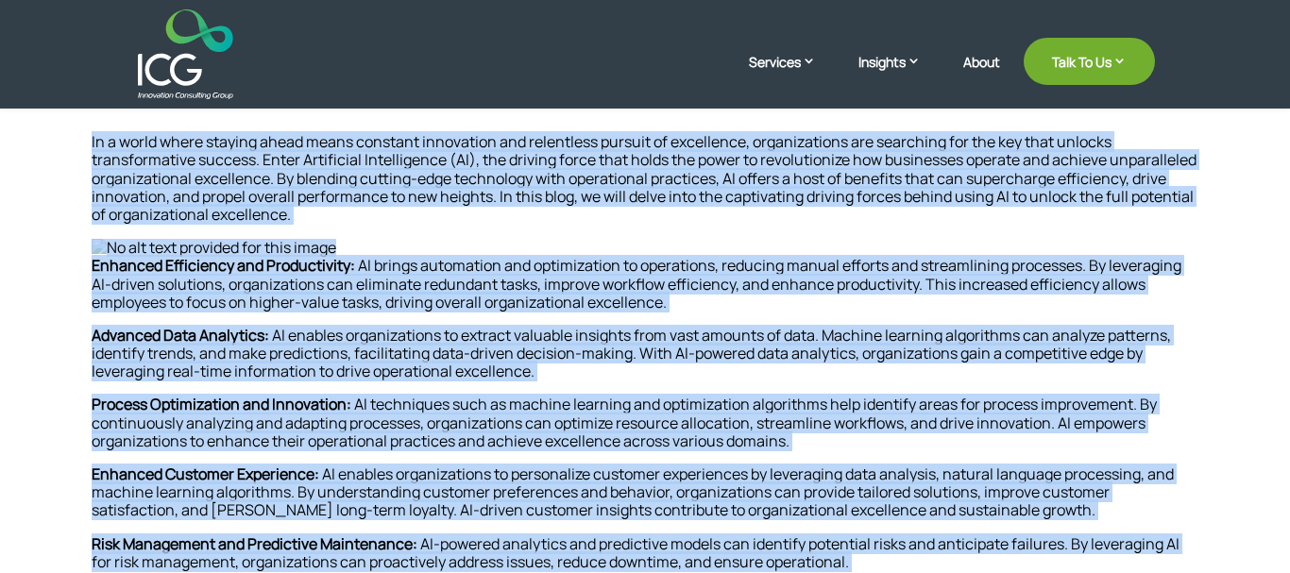
scroll to position [675, 0]
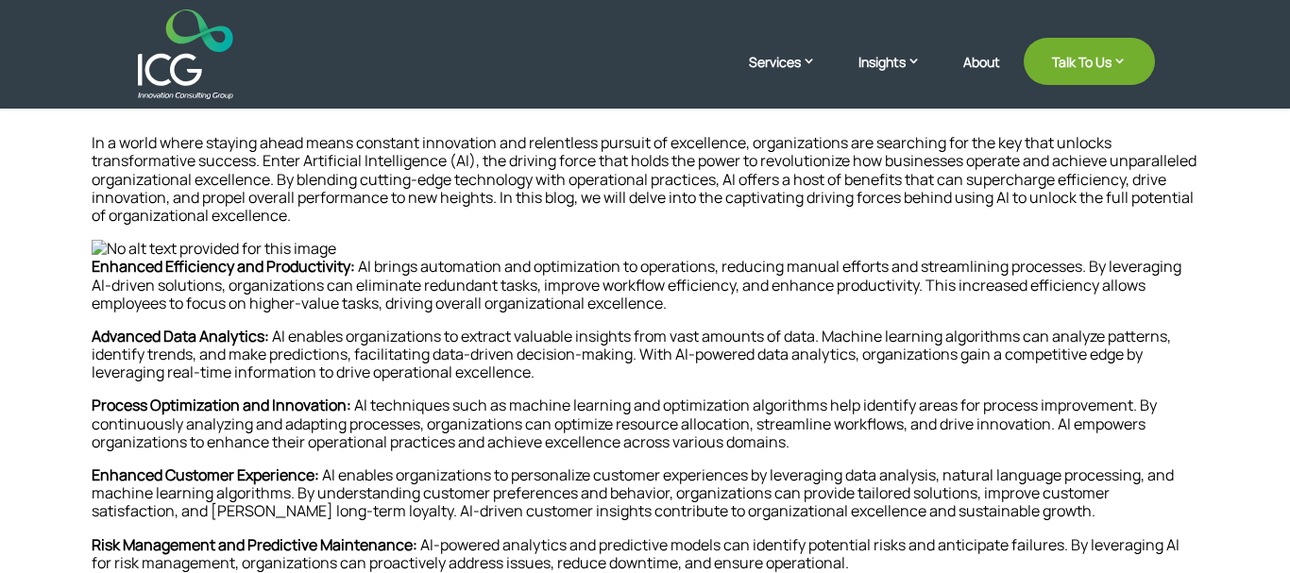
click at [81, 207] on div "Home » How Does AI propel Organizational Excellence? In a world where staying a…" at bounding box center [645, 555] width 1290 height 1038
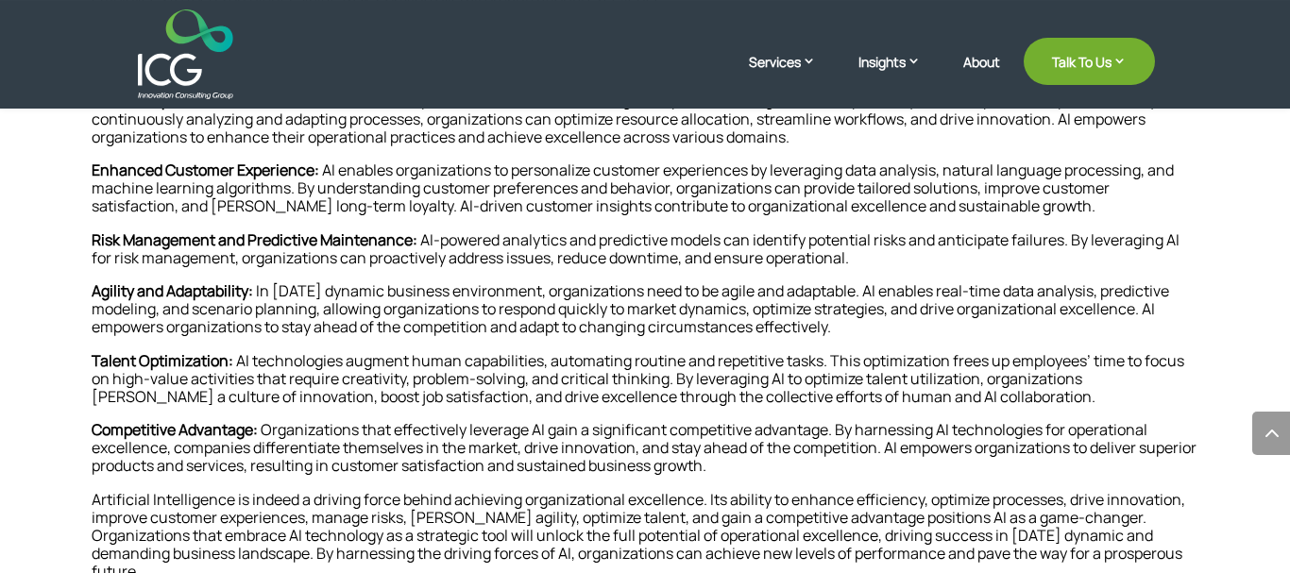
scroll to position [1016, 0]
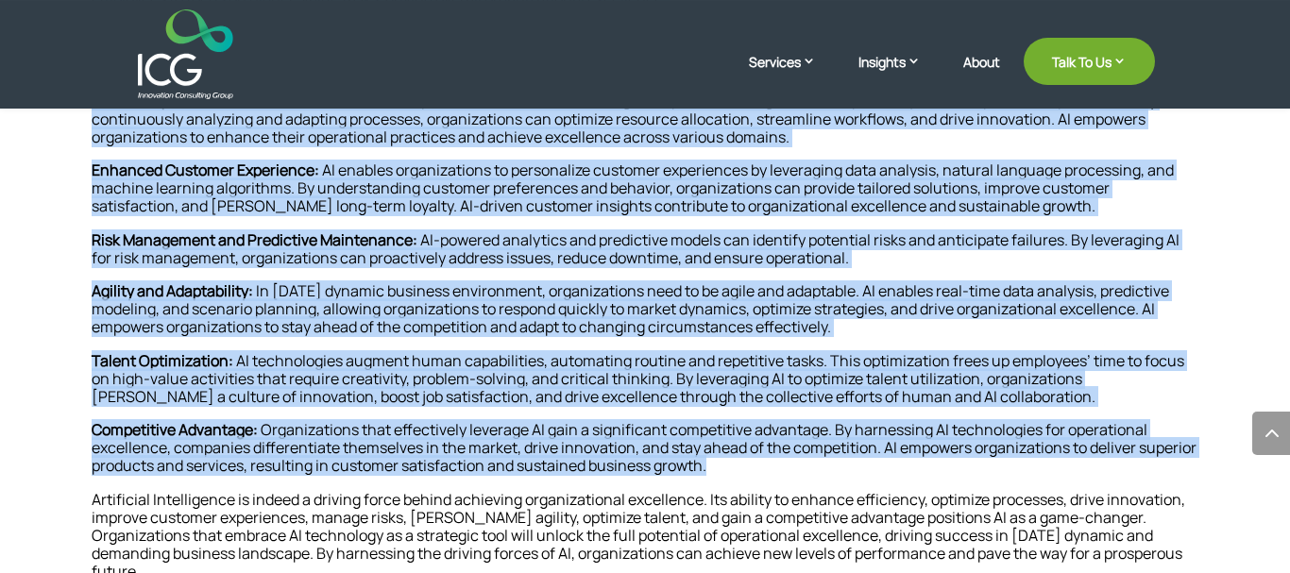
drag, startPoint x: 92, startPoint y: 268, endPoint x: 798, endPoint y: 471, distance: 734.8
click at [798, 471] on div "In a world where staying ahead means constant innovation and relentless pursuit…" at bounding box center [645, 280] width 1106 height 903
copy div "Enhanced Efficiency and Productivity: AI brings automation and optimization to …"
